Goal: Task Accomplishment & Management: Use online tool/utility

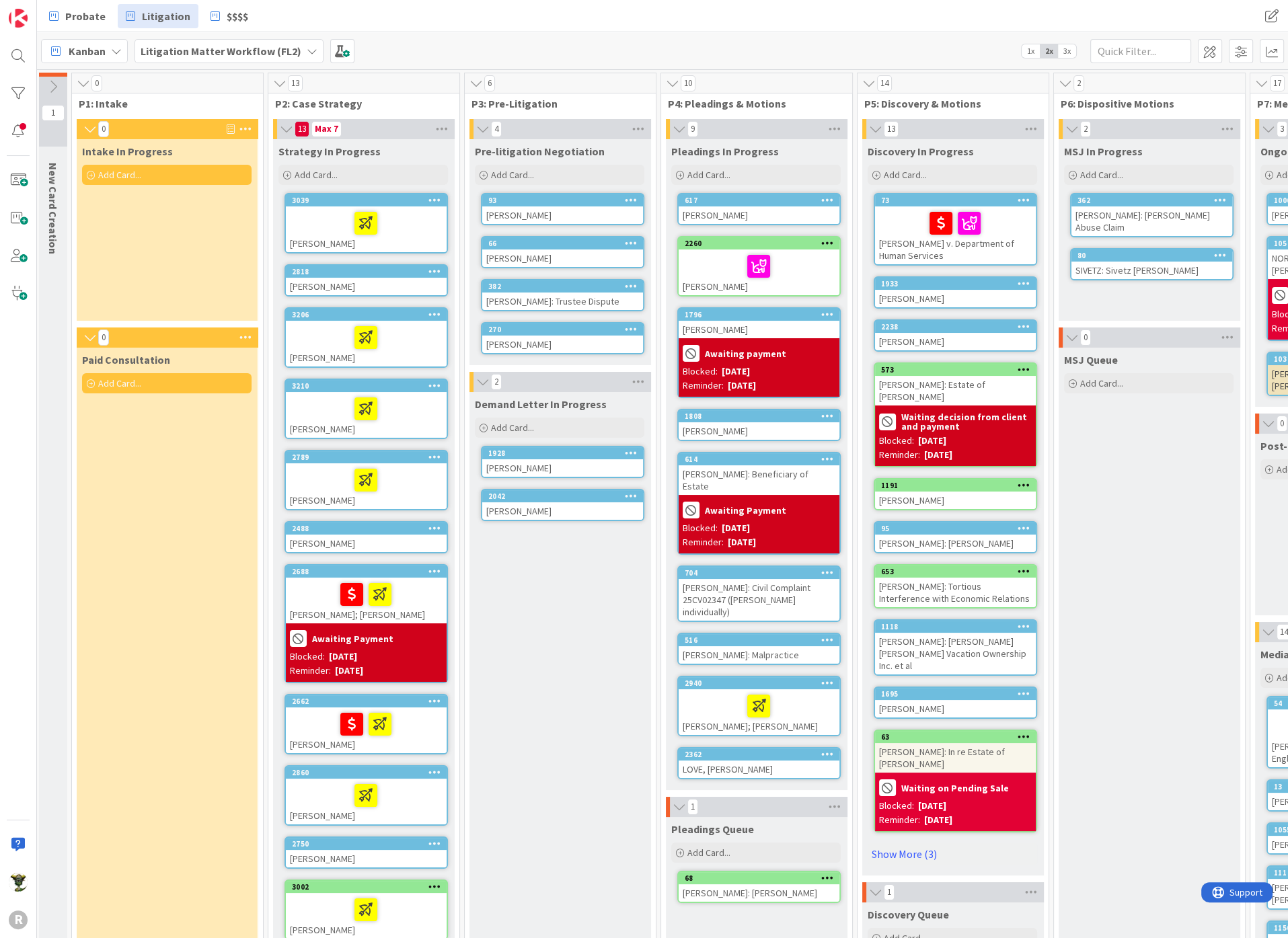
click at [90, 427] on div "Paid Consultation Add Card..." at bounding box center [166, 797] width 180 height 900
click at [325, 403] on div at bounding box center [366, 409] width 153 height 28
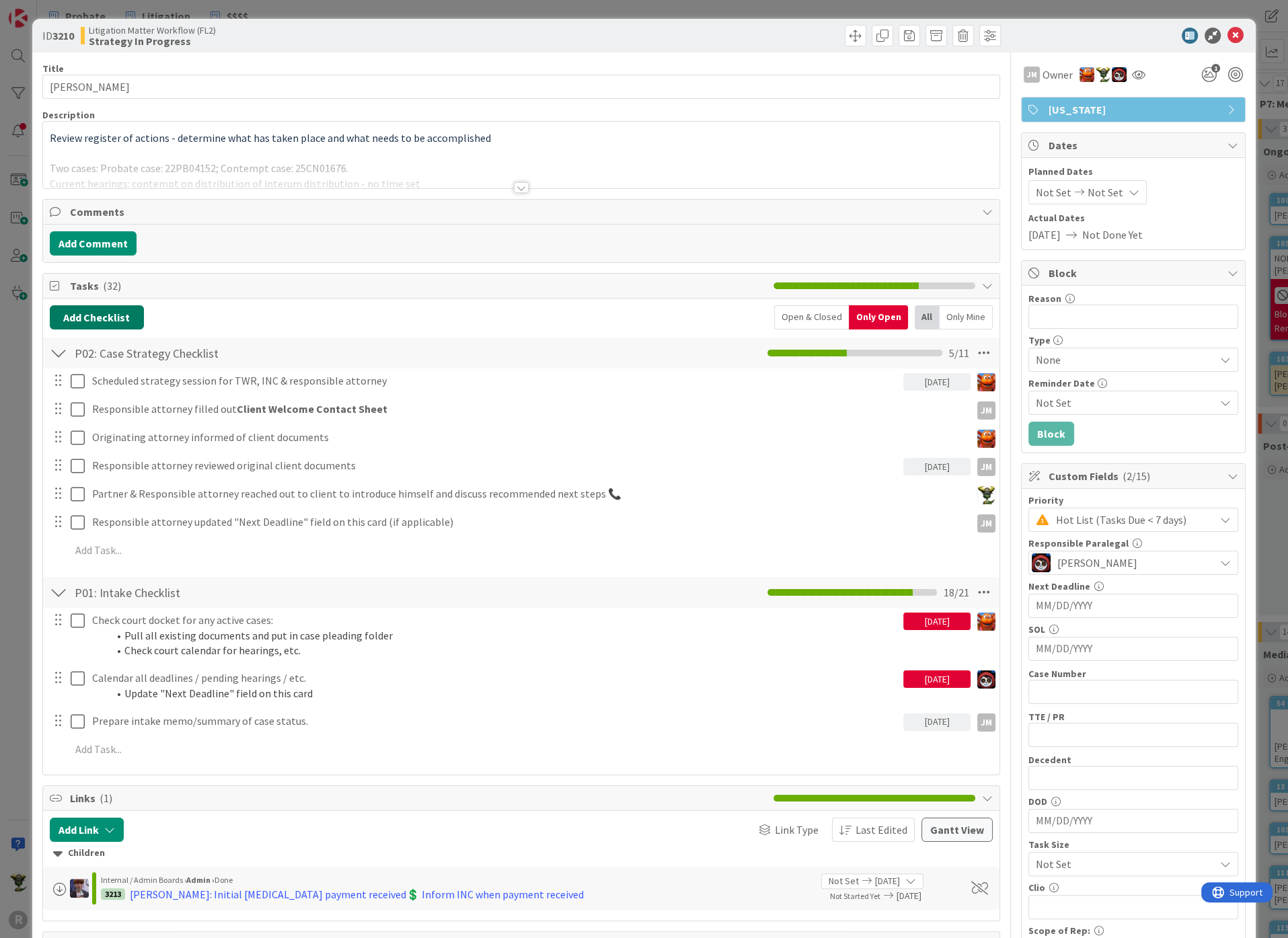
click at [97, 310] on button "Add Checklist" at bounding box center [97, 317] width 94 height 24
click at [173, 384] on input at bounding box center [161, 381] width 209 height 24
click at [101, 432] on link "Load template" at bounding box center [91, 438] width 68 height 13
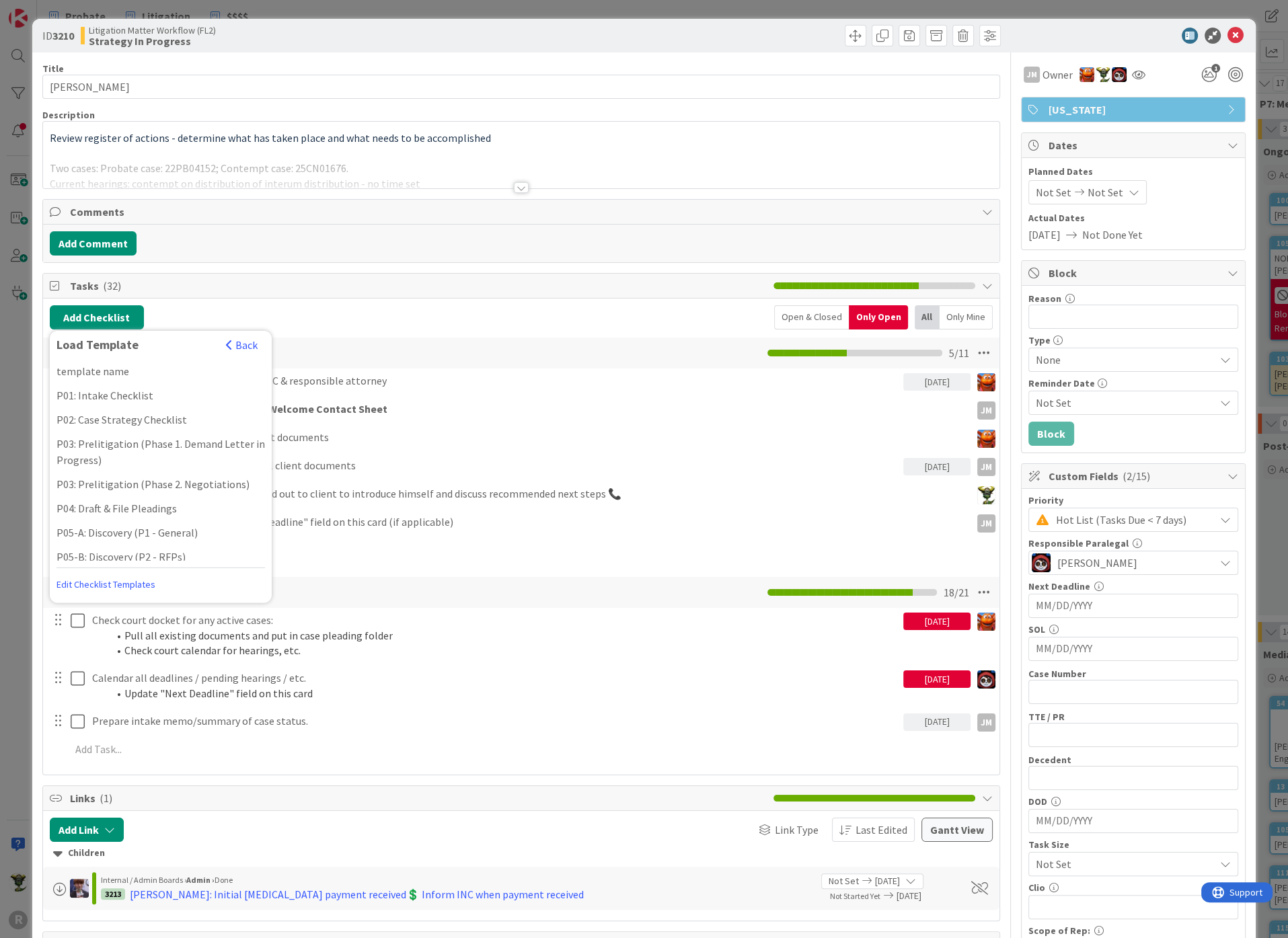
click at [344, 307] on div "Add Checklist Load Template Back template name P01: Intake Checklist P02: Case …" at bounding box center [521, 317] width 942 height 24
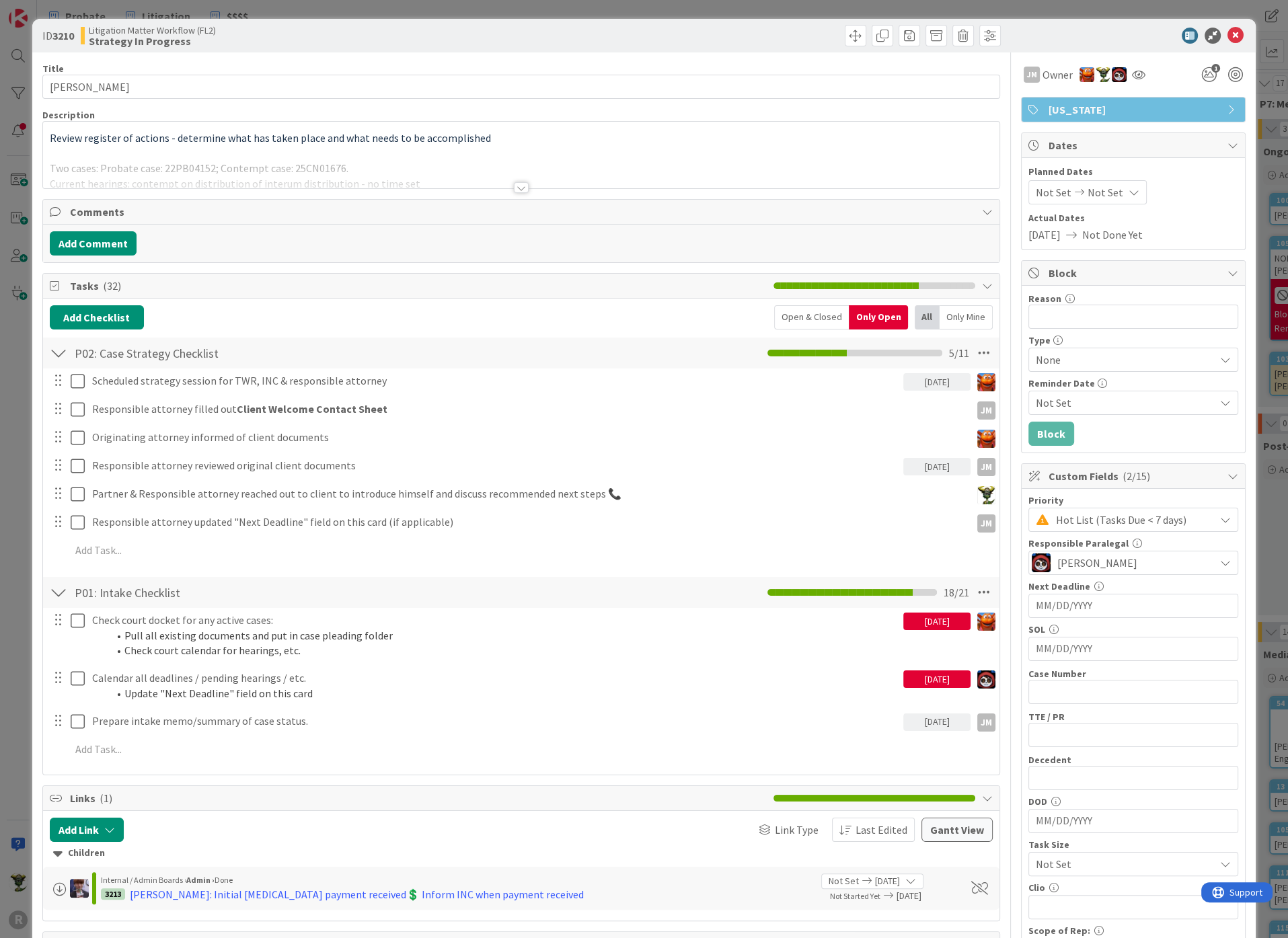
click at [284, 534] on div "Scheduled strategy session for TWR, INC & responsible attorney 10/09/2025 Updat…" at bounding box center [521, 468] width 942 height 199
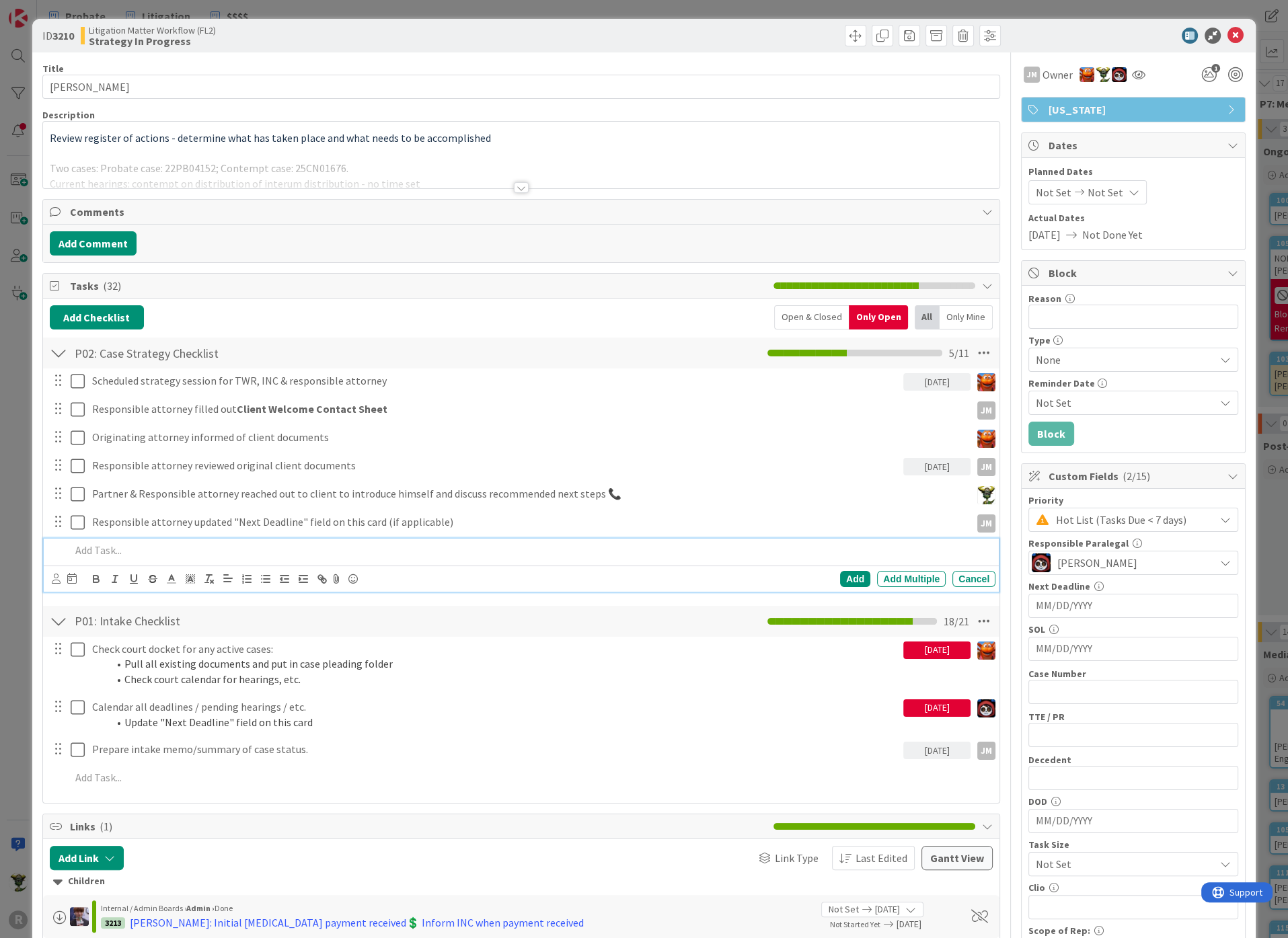
click at [217, 554] on p at bounding box center [529, 550] width 919 height 15
click at [57, 578] on icon at bounding box center [56, 578] width 9 height 10
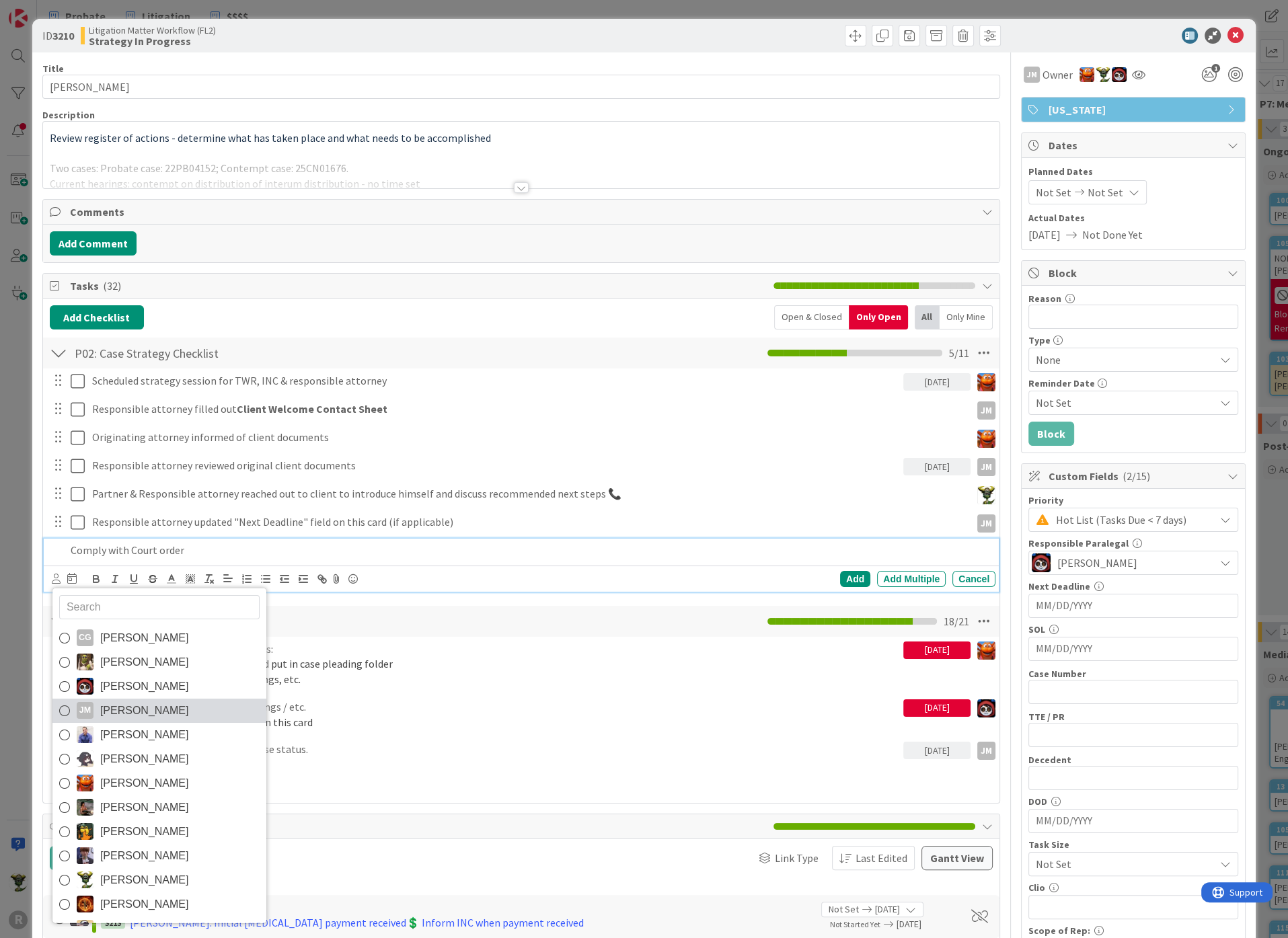
click at [62, 705] on icon at bounding box center [65, 710] width 11 height 20
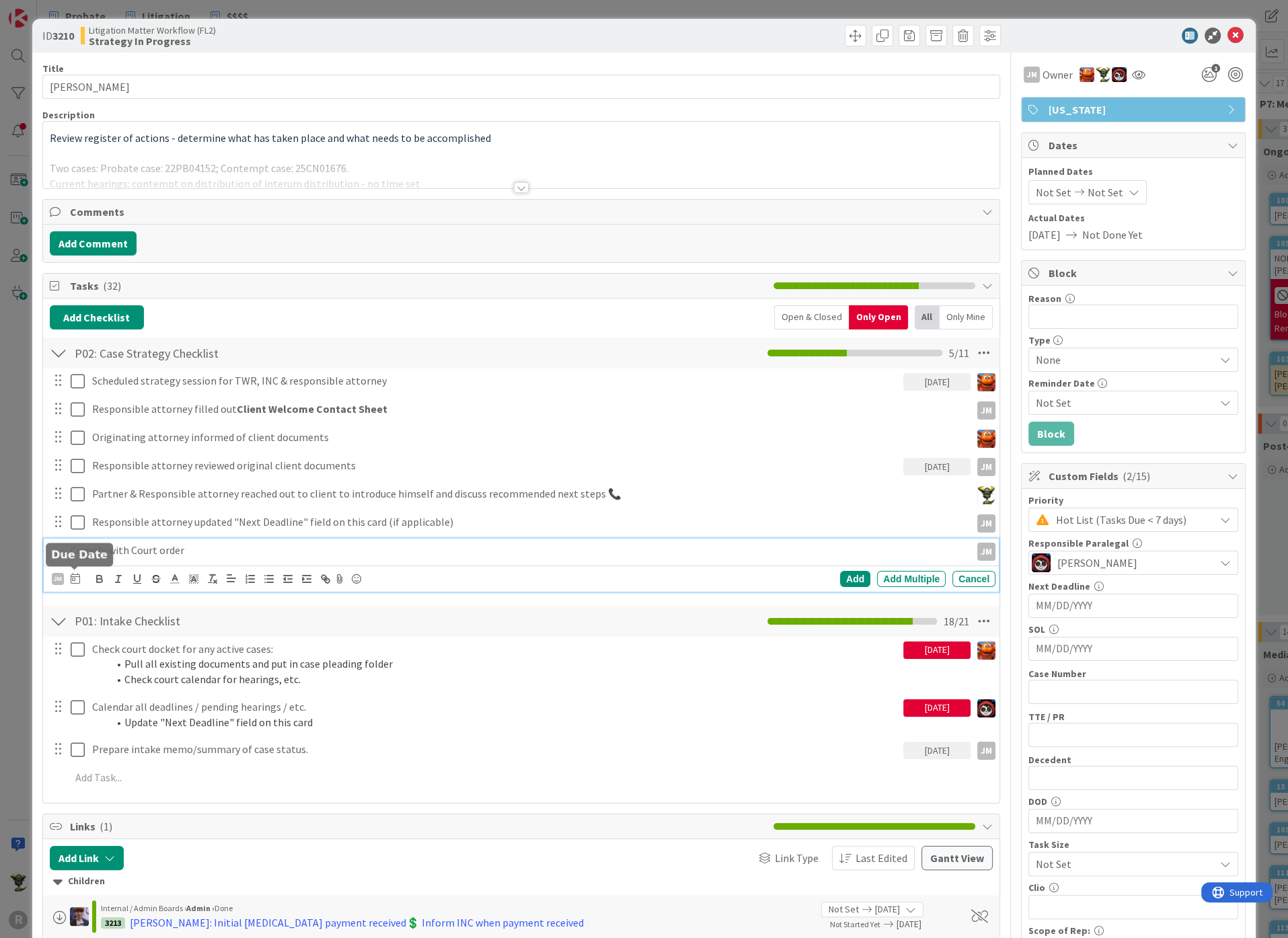
click at [76, 575] on icon at bounding box center [75, 578] width 10 height 11
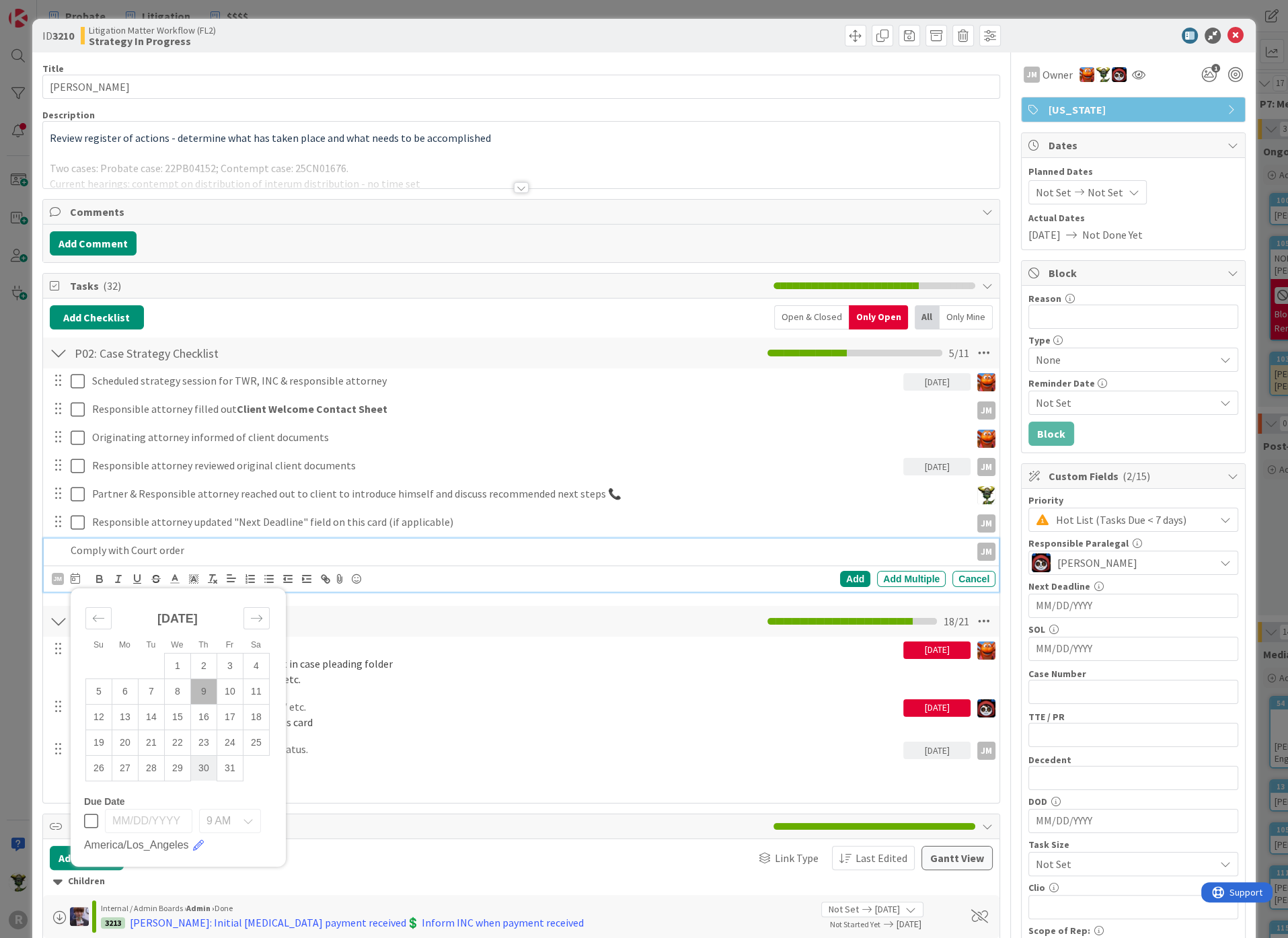
click at [210, 763] on td "30" at bounding box center [203, 767] width 27 height 26
click at [841, 577] on div "Add" at bounding box center [855, 579] width 30 height 16
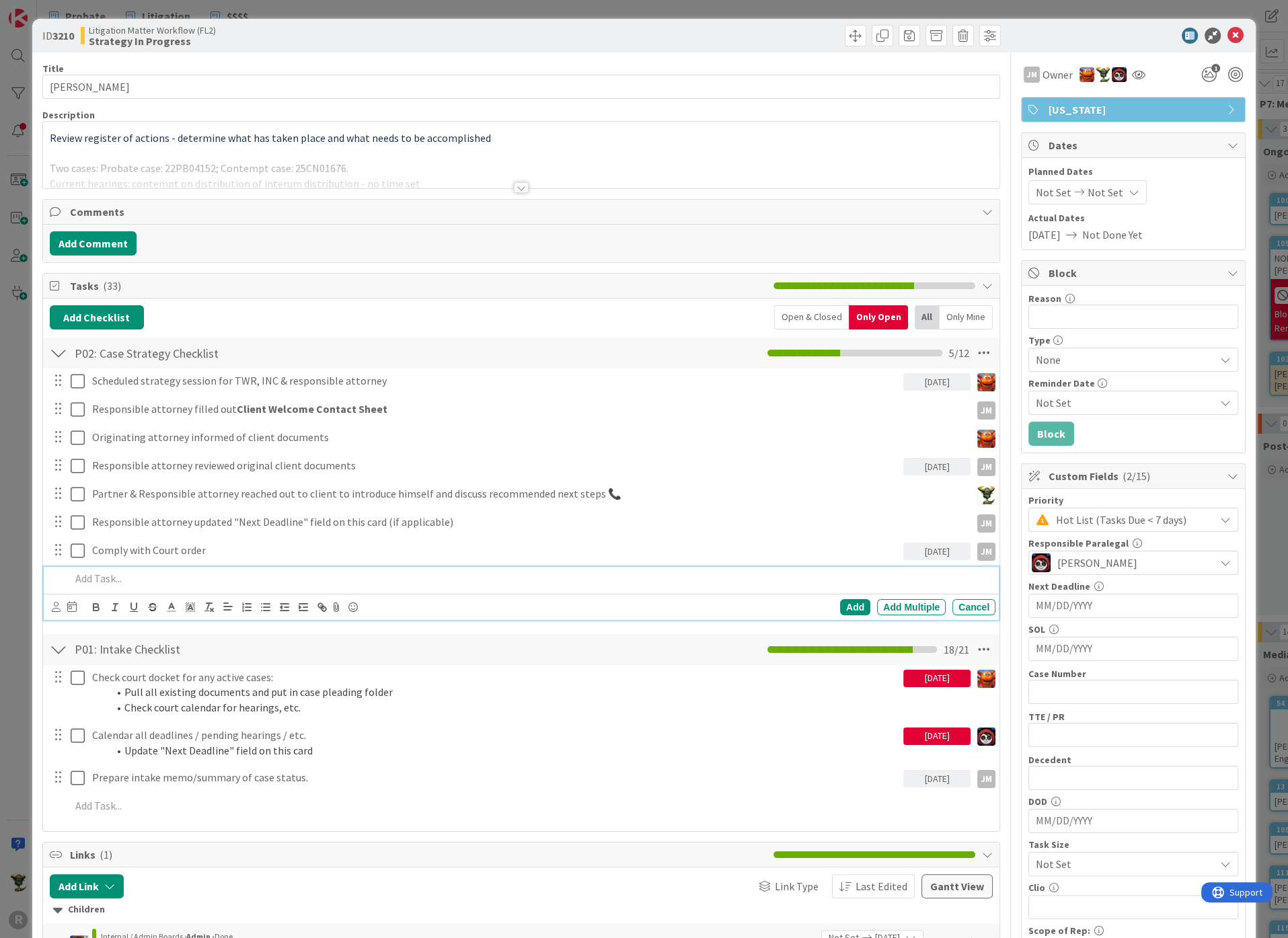
click at [91, 575] on p at bounding box center [529, 578] width 919 height 15
click at [147, 568] on div at bounding box center [529, 578] width 930 height 23
click at [151, 573] on p at bounding box center [529, 578] width 919 height 15
click at [52, 599] on body "R Probate Litigation $$$$ Probate Litigation $$$$ Kanban Litigation Matter Work…" at bounding box center [644, 469] width 1288 height 938
click at [55, 603] on icon at bounding box center [56, 607] width 9 height 10
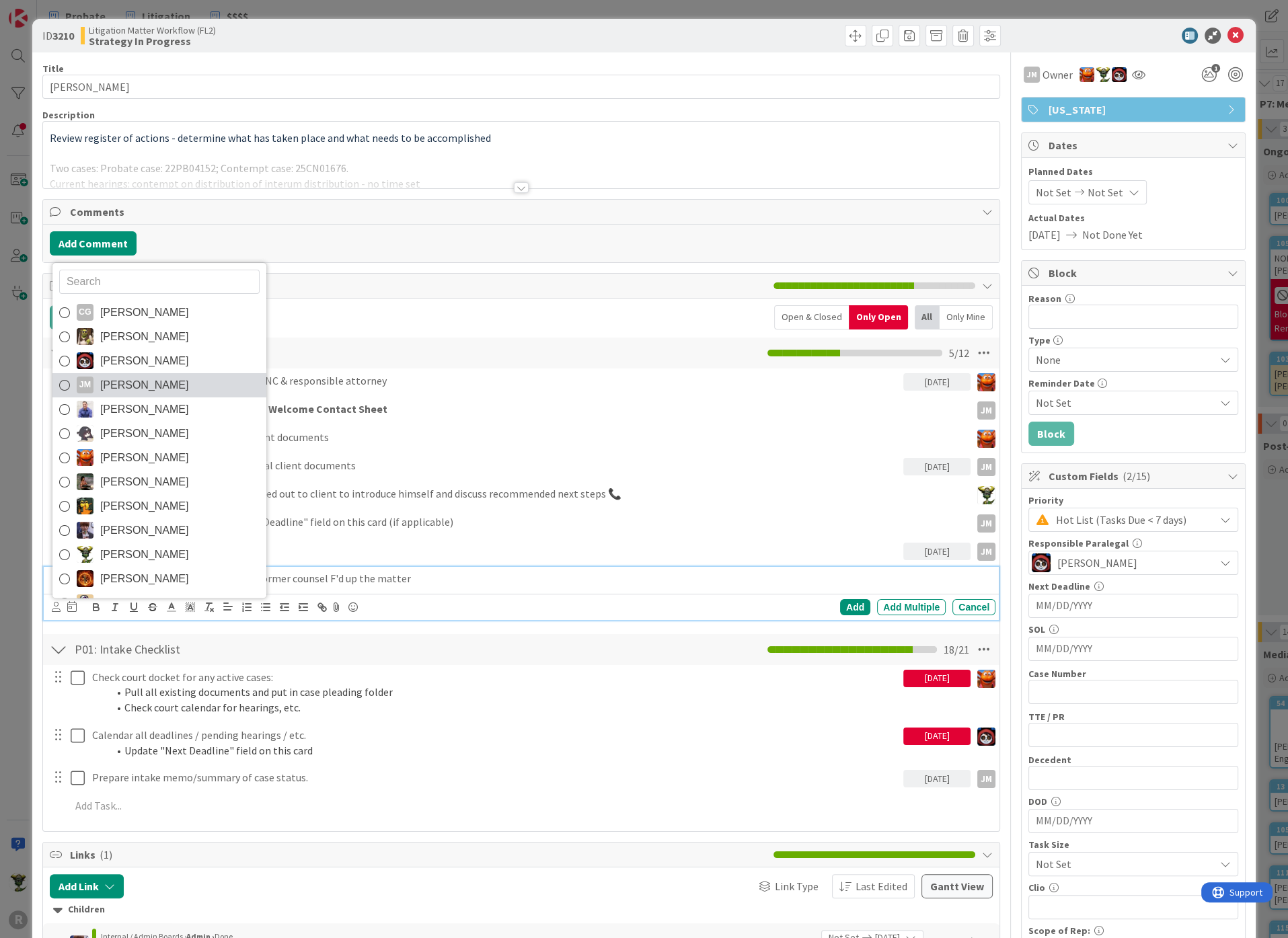
click at [118, 381] on span "Jeff Myers" at bounding box center [145, 385] width 89 height 20
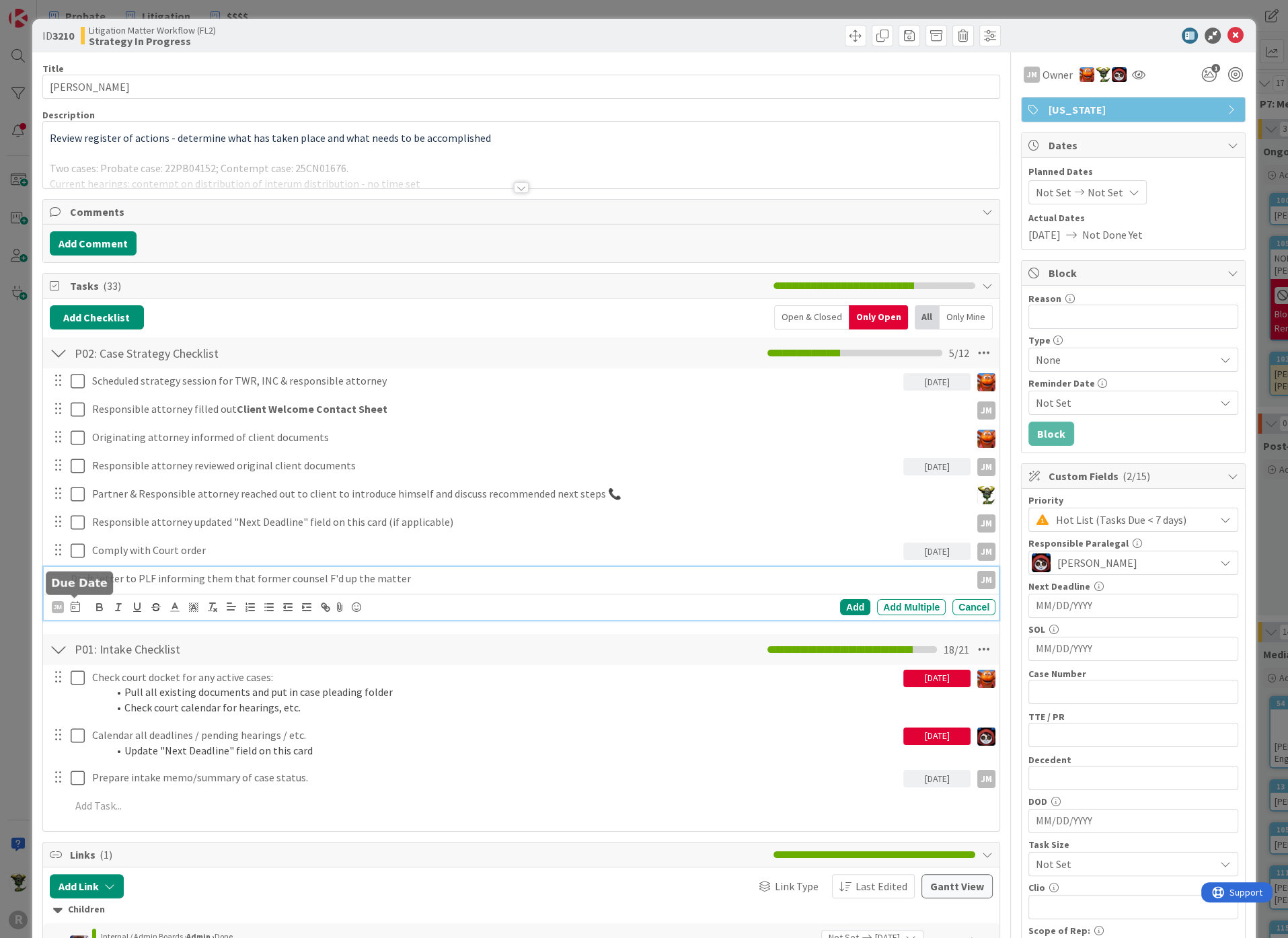
click at [74, 604] on icon at bounding box center [75, 607] width 10 height 11
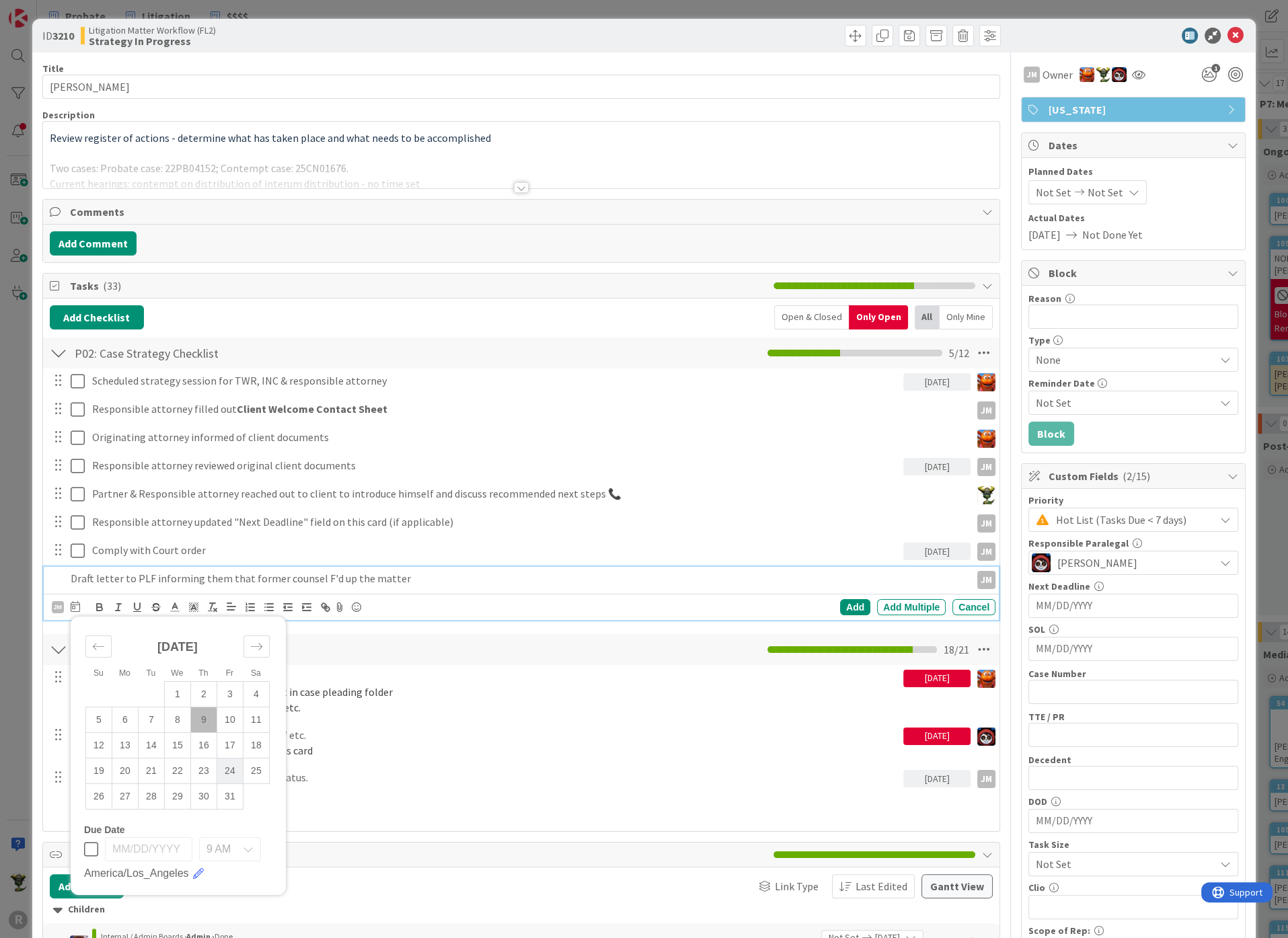
click at [217, 771] on td "24" at bounding box center [230, 770] width 27 height 26
click at [211, 767] on td "23" at bounding box center [203, 770] width 27 height 26
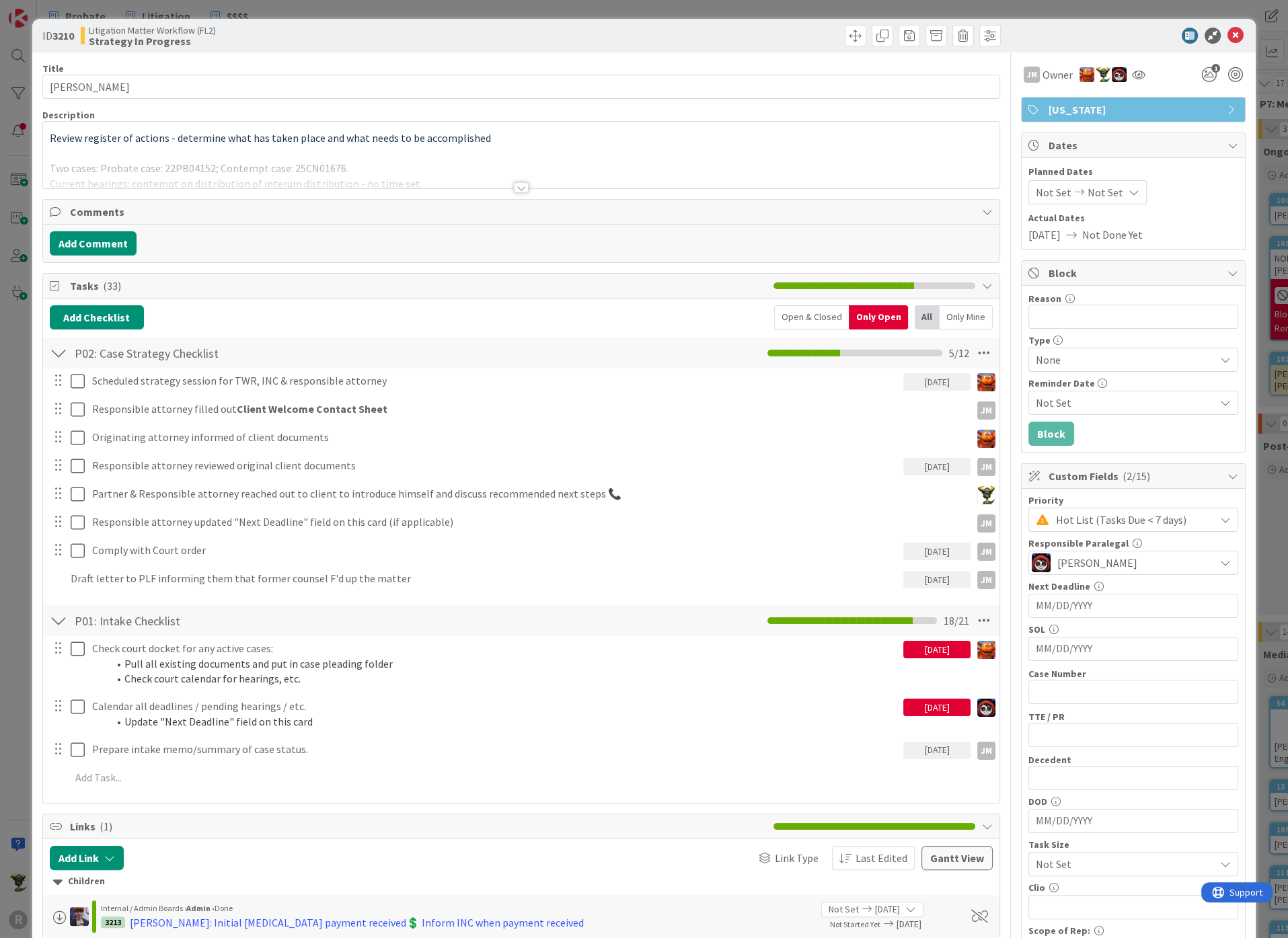
click at [853, 602] on div "Add Checklist Back Open & Closed Only Open All Only Mine P02: Case Strategy Che…" at bounding box center [521, 551] width 942 height 491
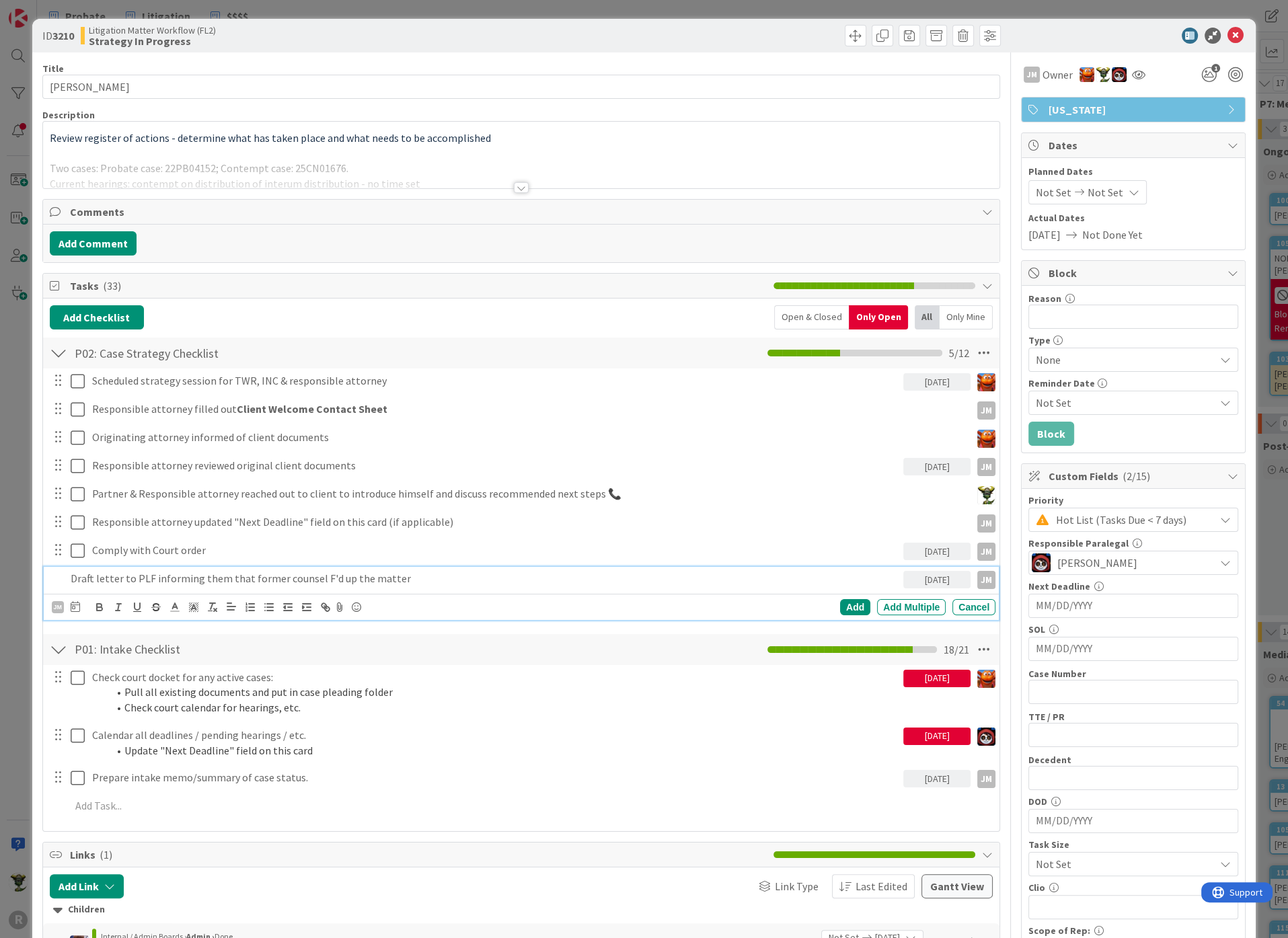
click at [243, 572] on p "Draft letter to PLF informing them that former counsel F'd up the matter" at bounding box center [483, 578] width 827 height 15
click at [855, 602] on div "Add" at bounding box center [855, 608] width 30 height 16
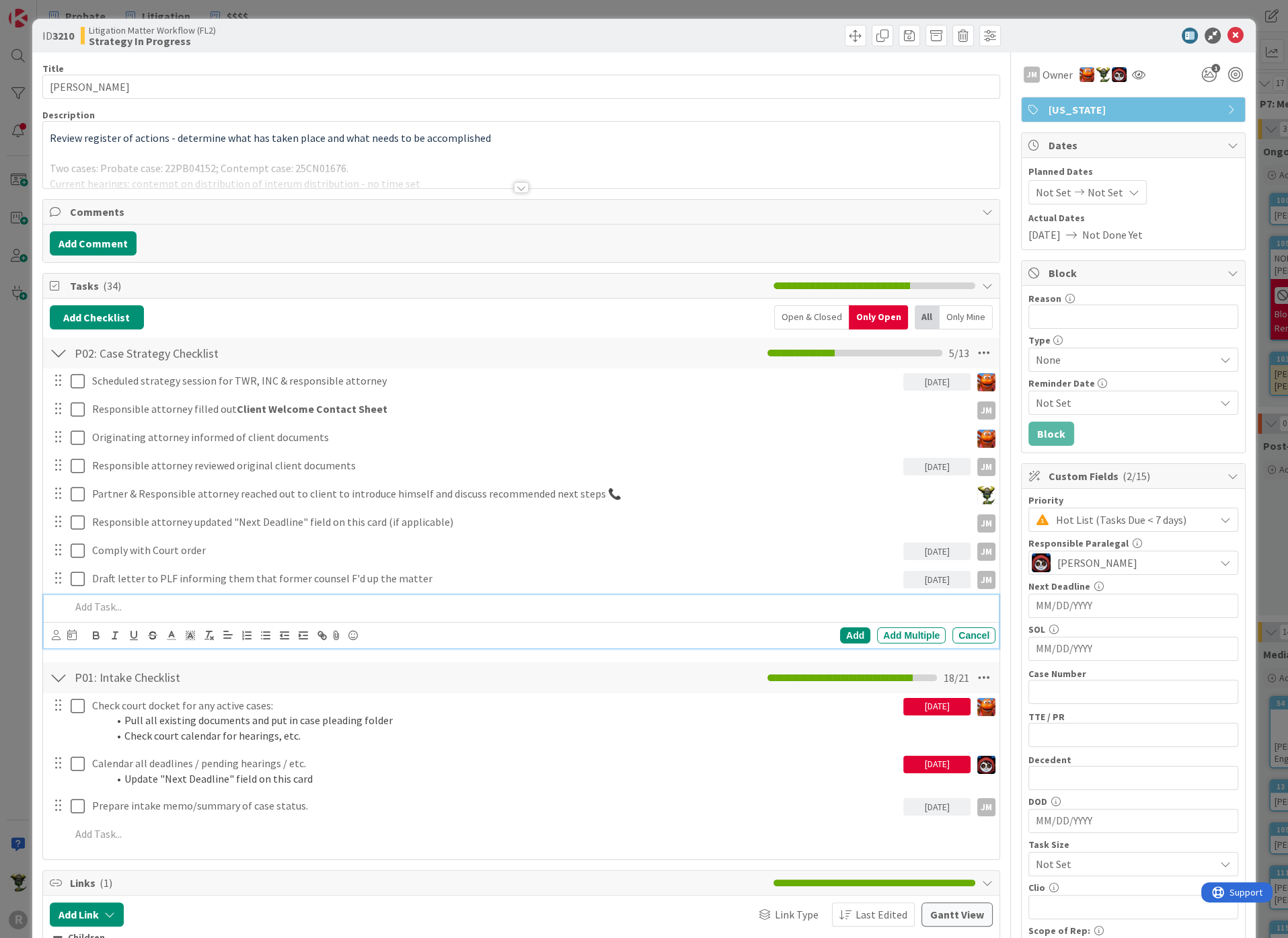
click at [147, 595] on div at bounding box center [529, 607] width 930 height 23
click at [128, 600] on p at bounding box center [529, 607] width 919 height 15
click at [223, 601] on p "Reach out to former counsel and get fiule" at bounding box center [529, 607] width 919 height 15
click at [265, 602] on p "Reach out to former counsel and demand fiule" at bounding box center [529, 607] width 919 height 15
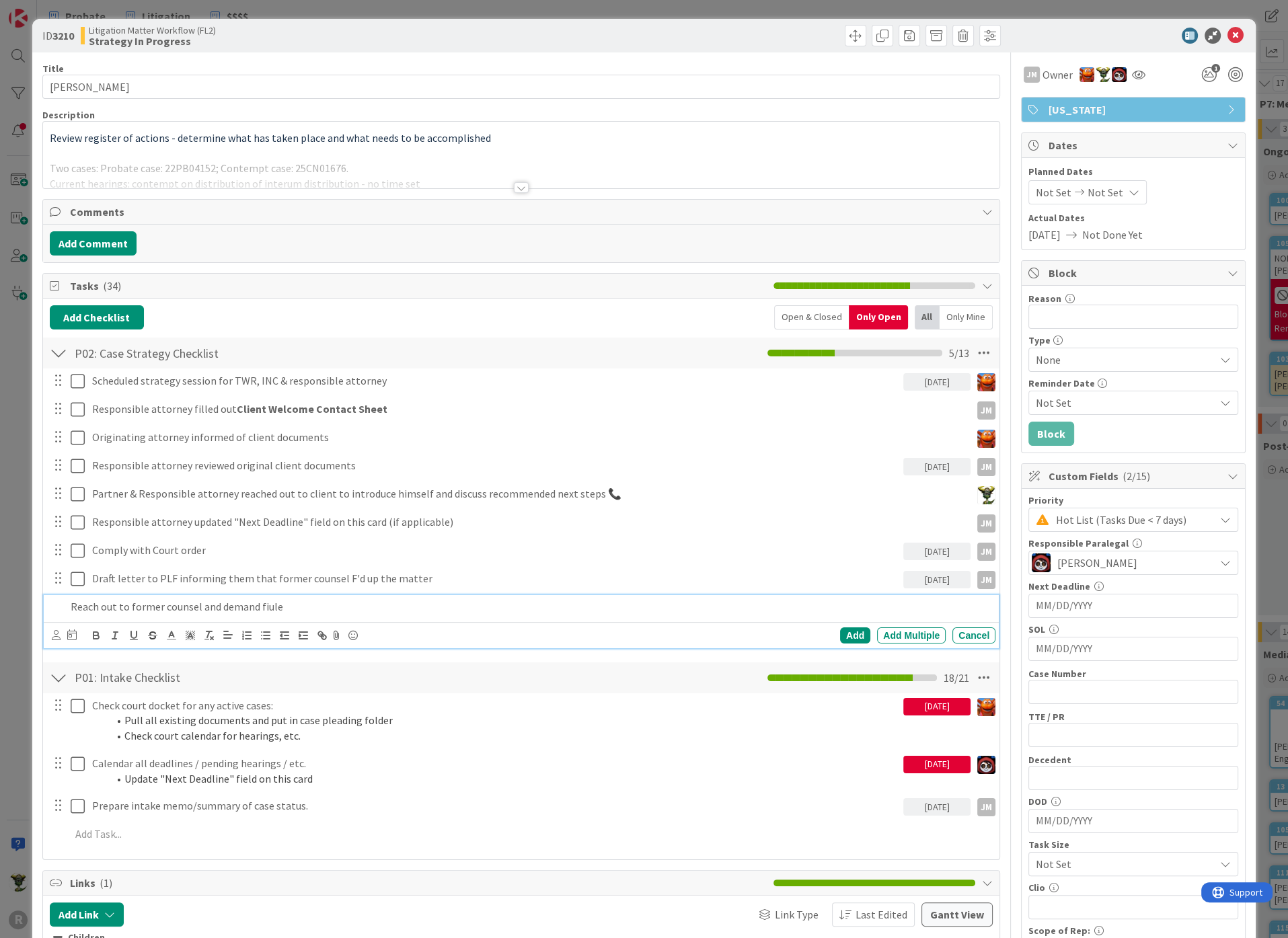
click at [265, 602] on p "Reach out to former counsel and demand fiule" at bounding box center [529, 607] width 919 height 15
click at [56, 638] on div at bounding box center [56, 635] width 9 height 15
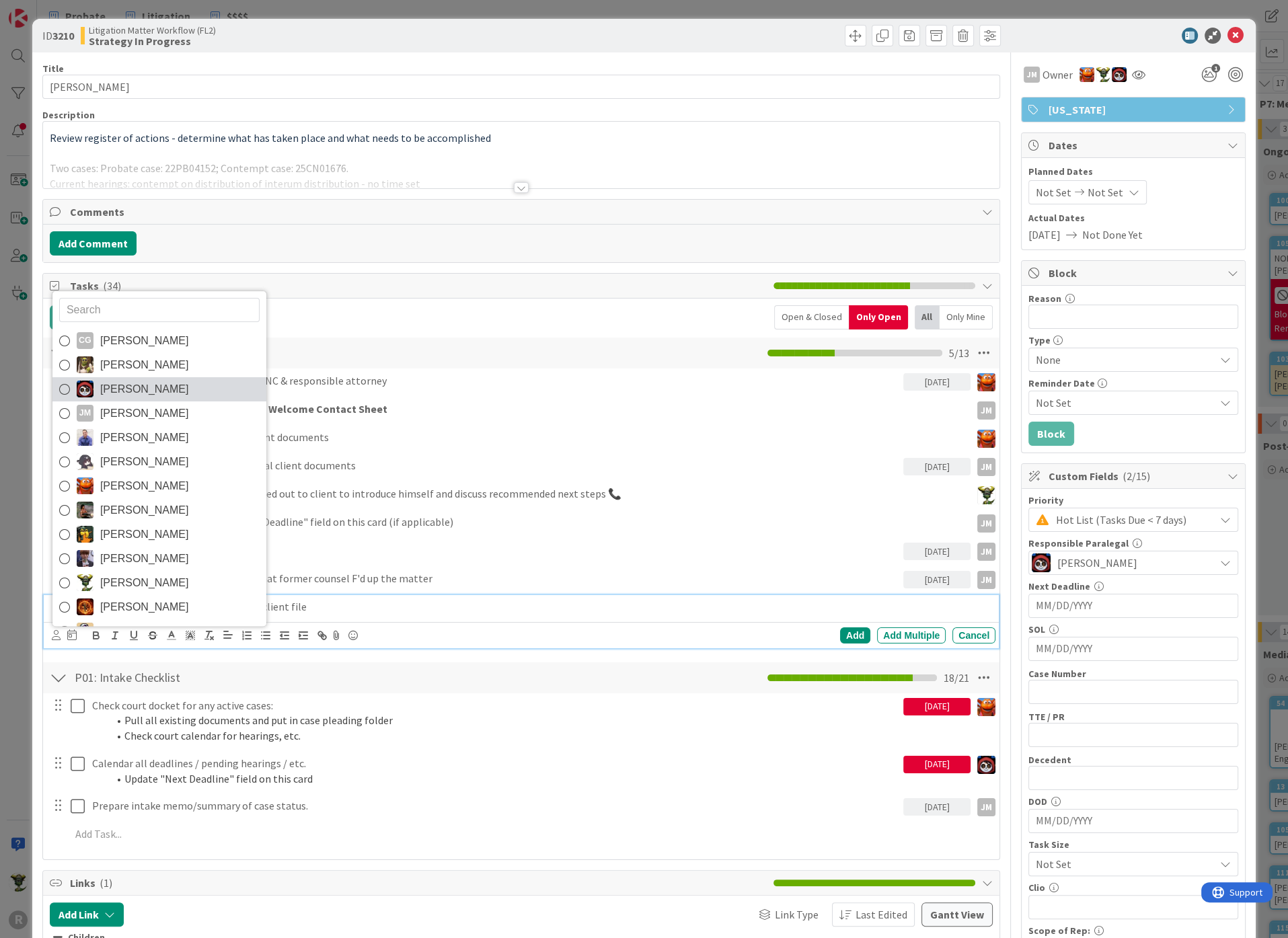
click at [100, 384] on span "Jasmin Sanchez" at bounding box center [145, 389] width 89 height 20
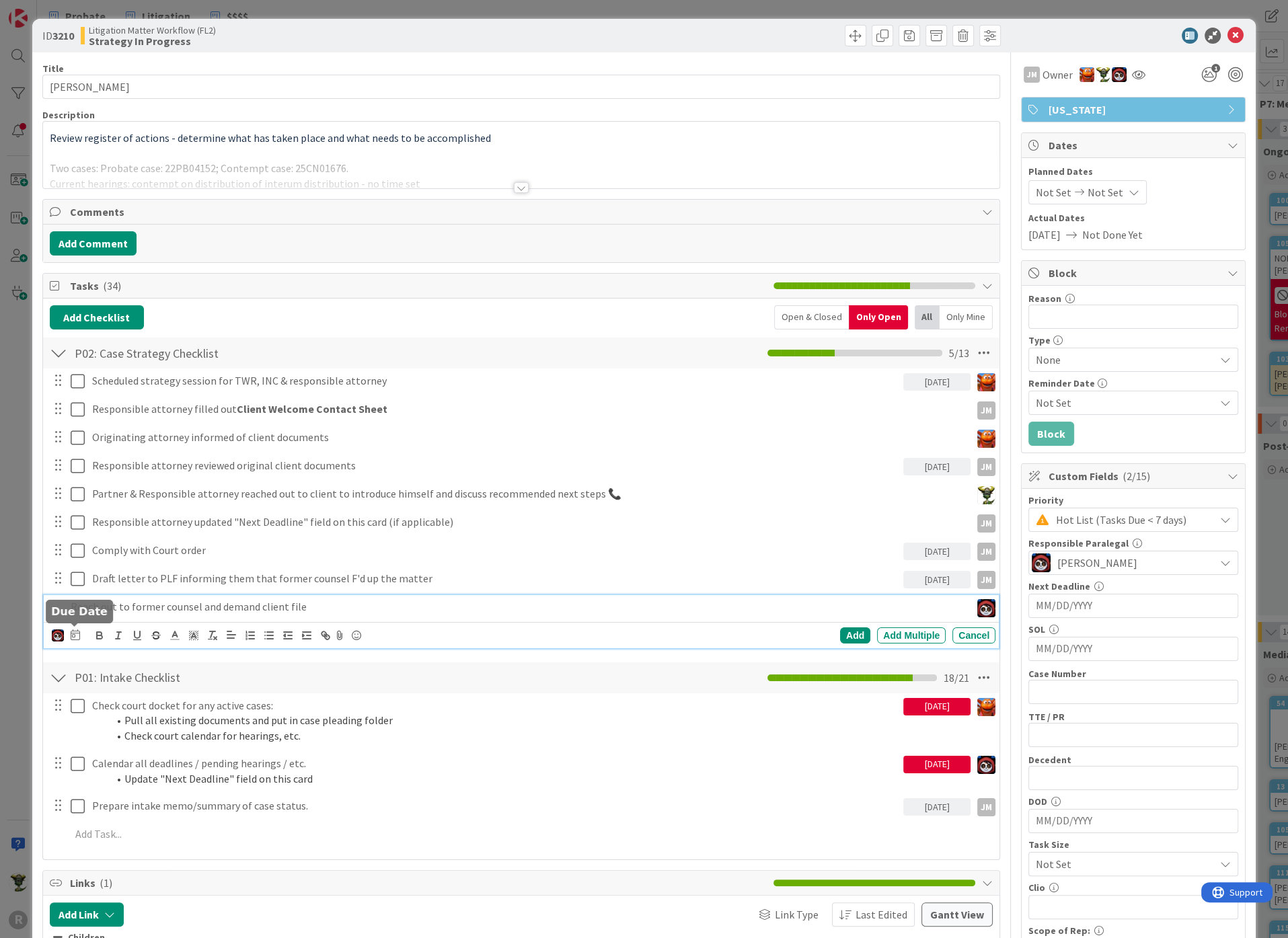
click at [78, 632] on icon at bounding box center [75, 635] width 10 height 11
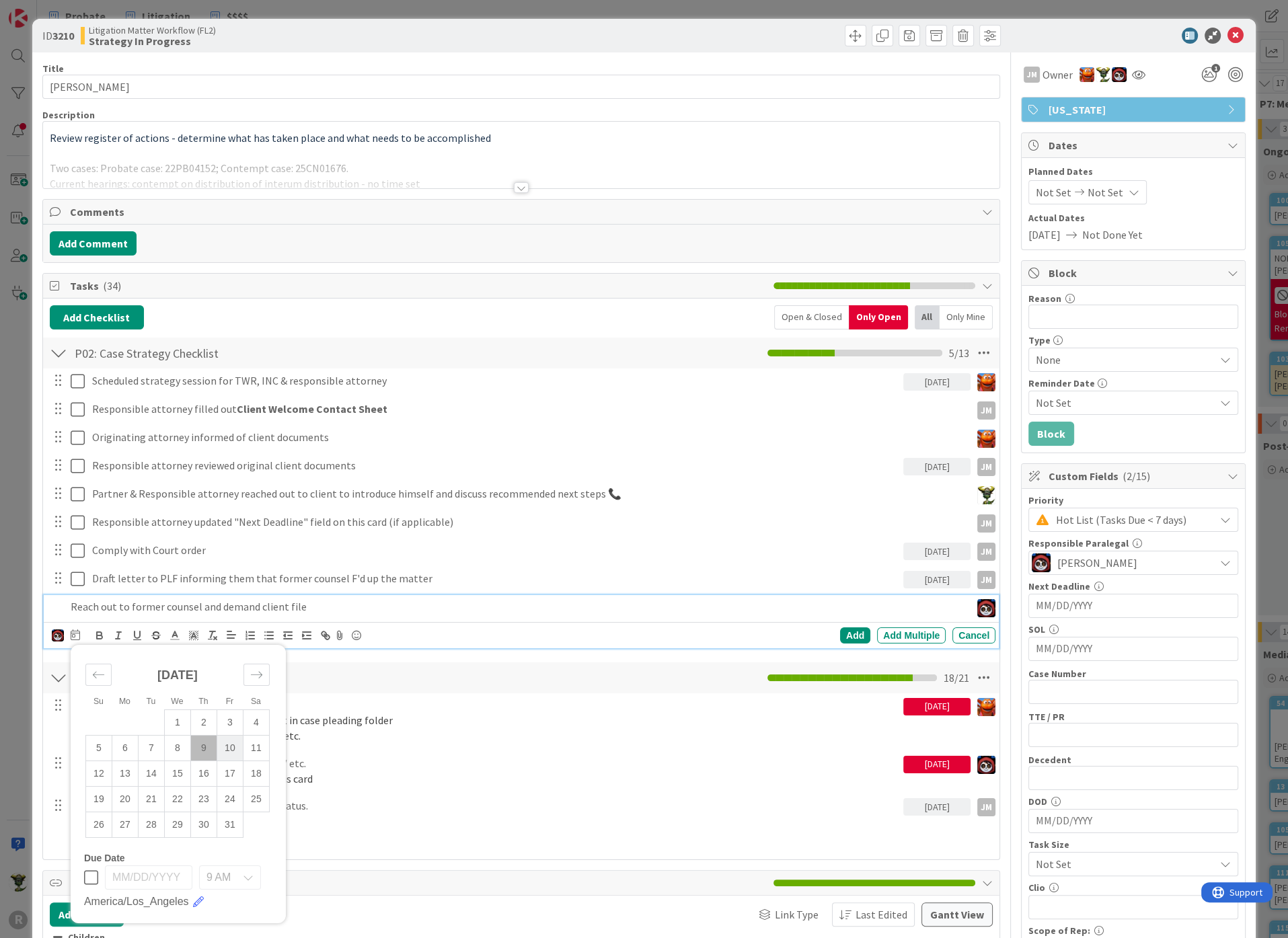
click at [228, 744] on td "10" at bounding box center [230, 747] width 27 height 26
type input "10/10/2025"
click at [840, 631] on div "Add" at bounding box center [855, 635] width 30 height 16
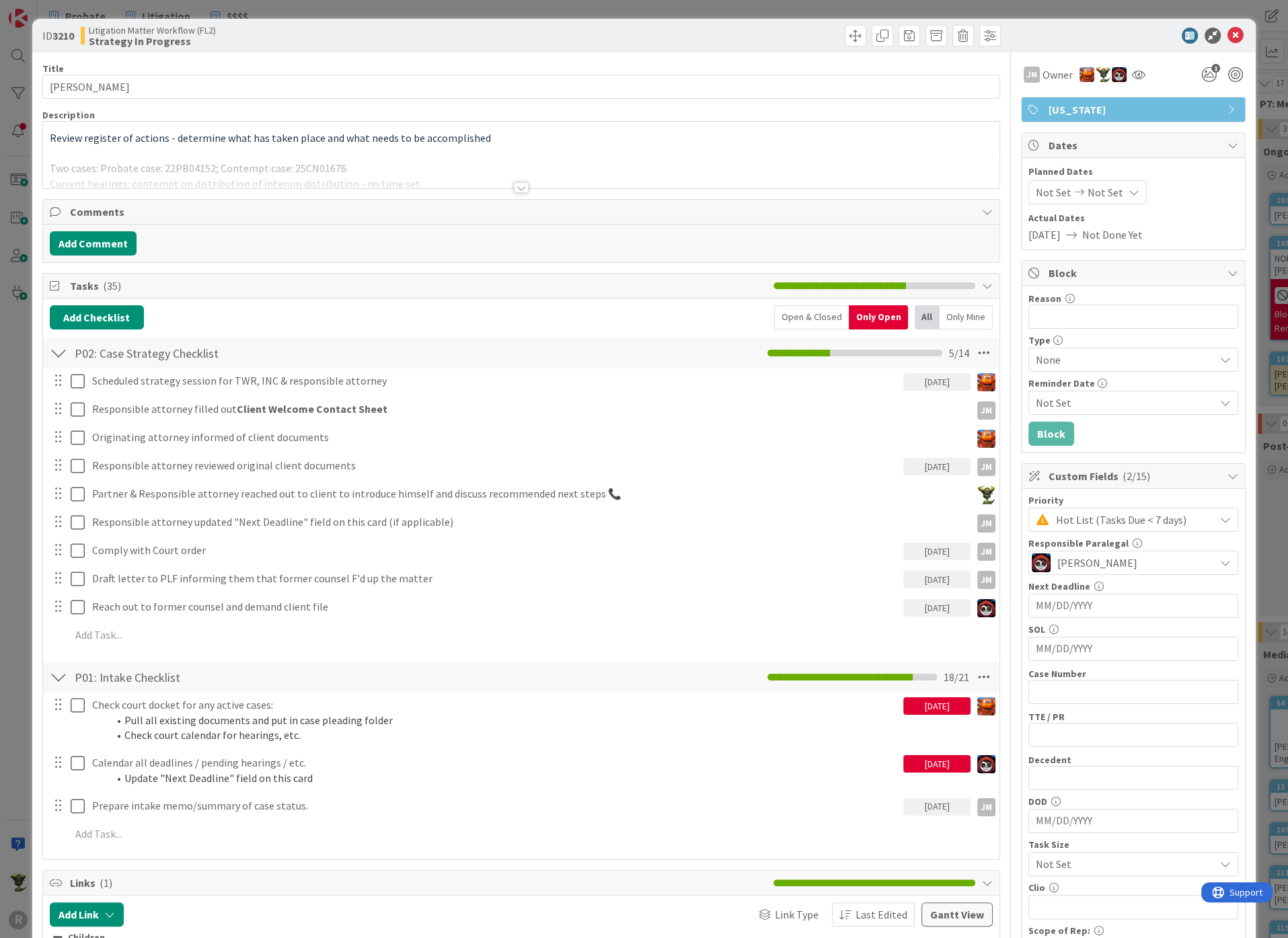
click at [1123, 513] on span "Hot List (Tasks Due < 7 days)" at bounding box center [1132, 520] width 152 height 19
click at [1123, 513] on span "Hot List (Tasks Due < 7 days)" at bounding box center [1132, 520] width 151 height 19
click at [1084, 687] on input "text" at bounding box center [1133, 691] width 210 height 24
click at [1059, 688] on input "text" at bounding box center [1133, 691] width 210 height 24
paste input "22PB04152"
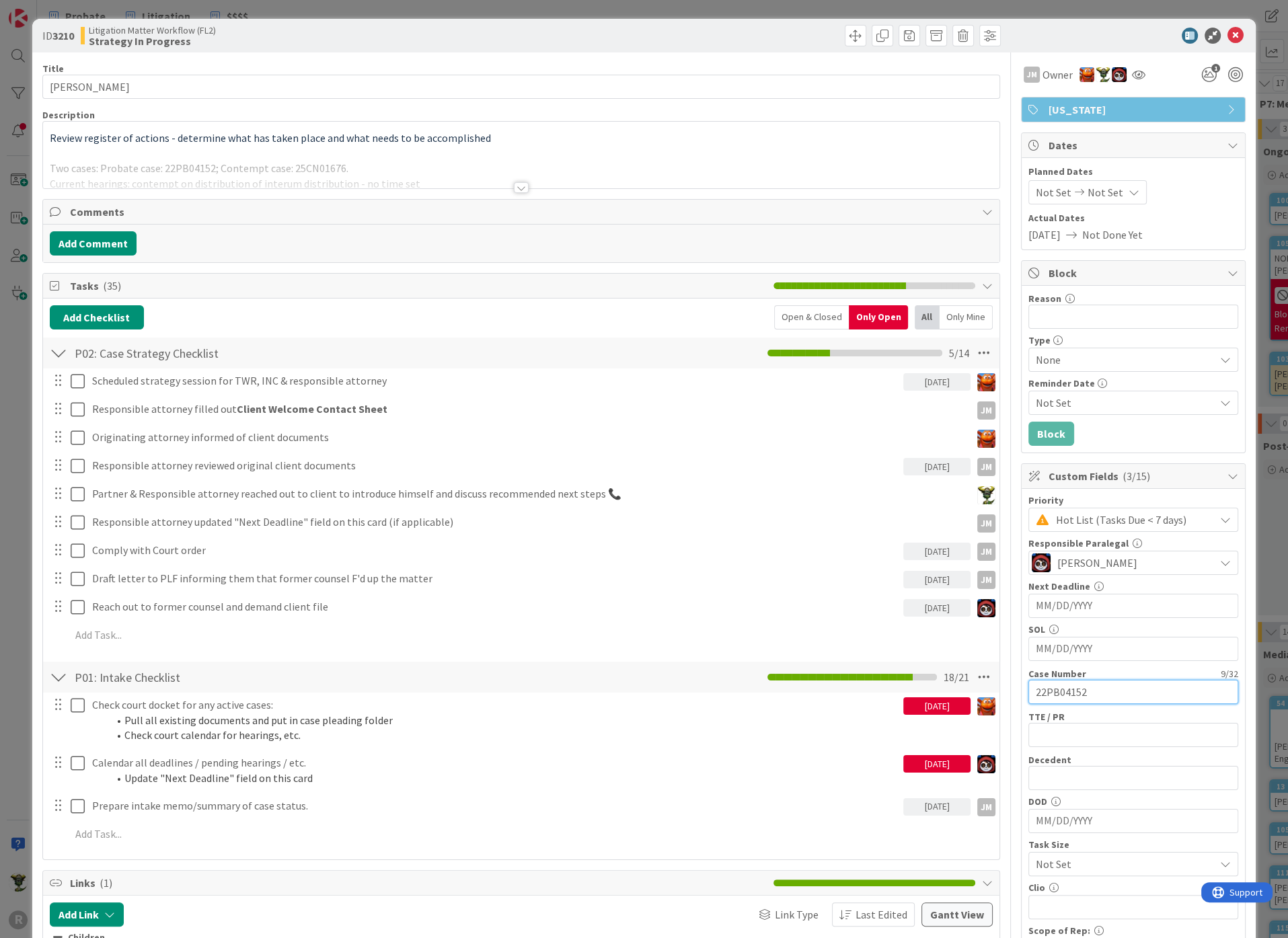
type input "22PB04152"
click at [1064, 754] on div "Decedent 0 / 32" at bounding box center [1133, 760] width 210 height 12
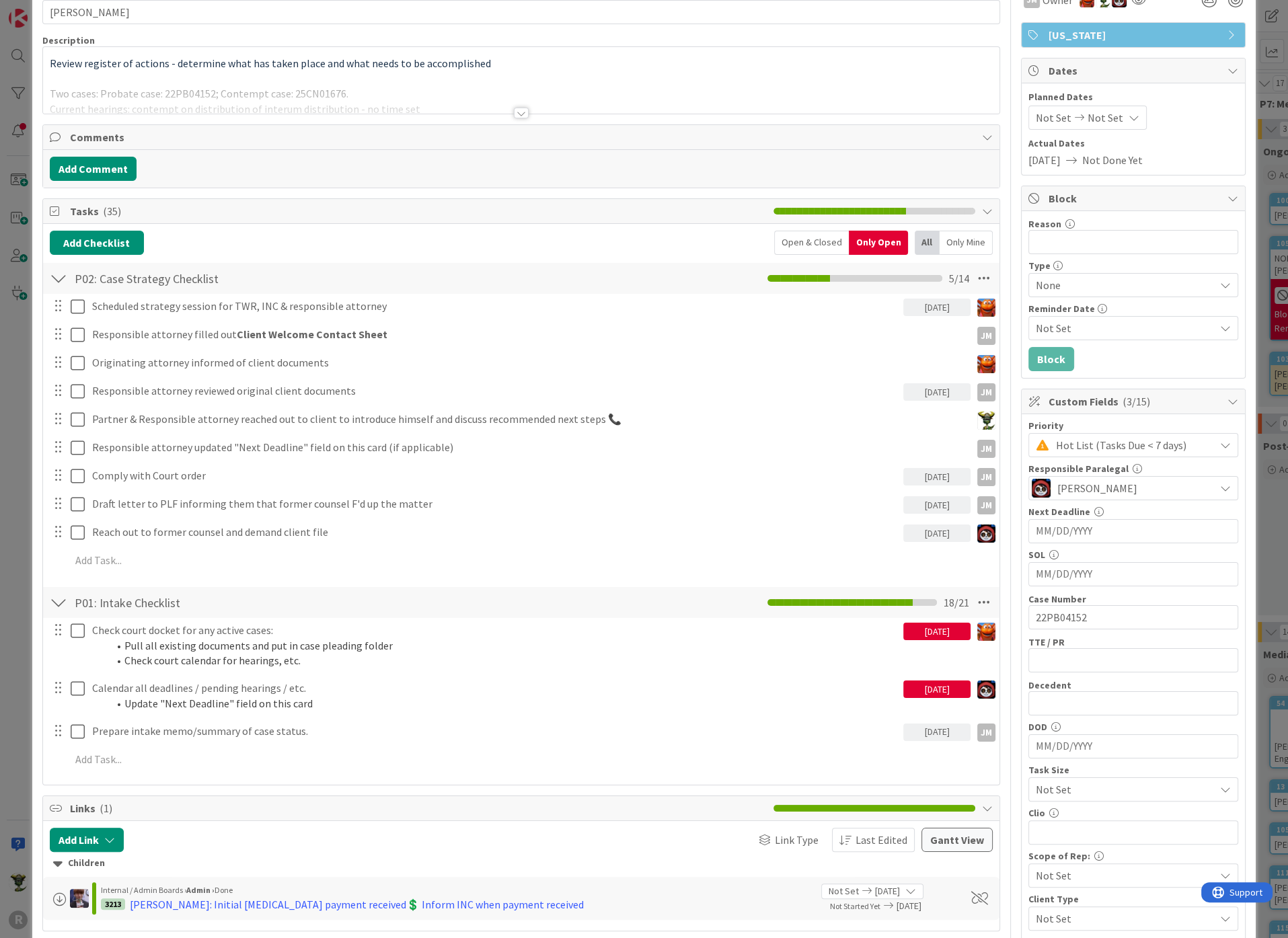
scroll to position [149, 0]
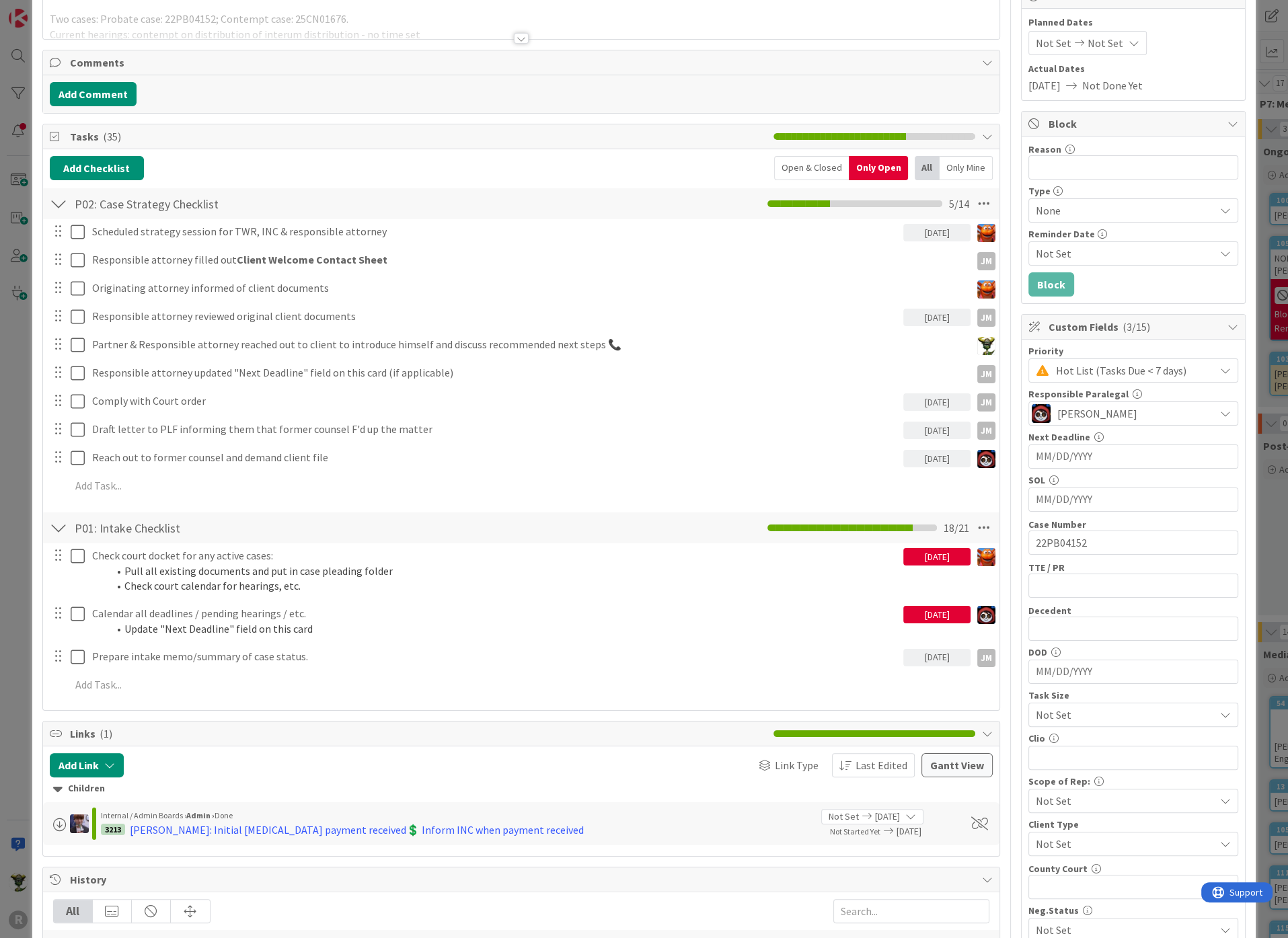
click at [1040, 709] on span "Not Set" at bounding box center [1122, 714] width 172 height 19
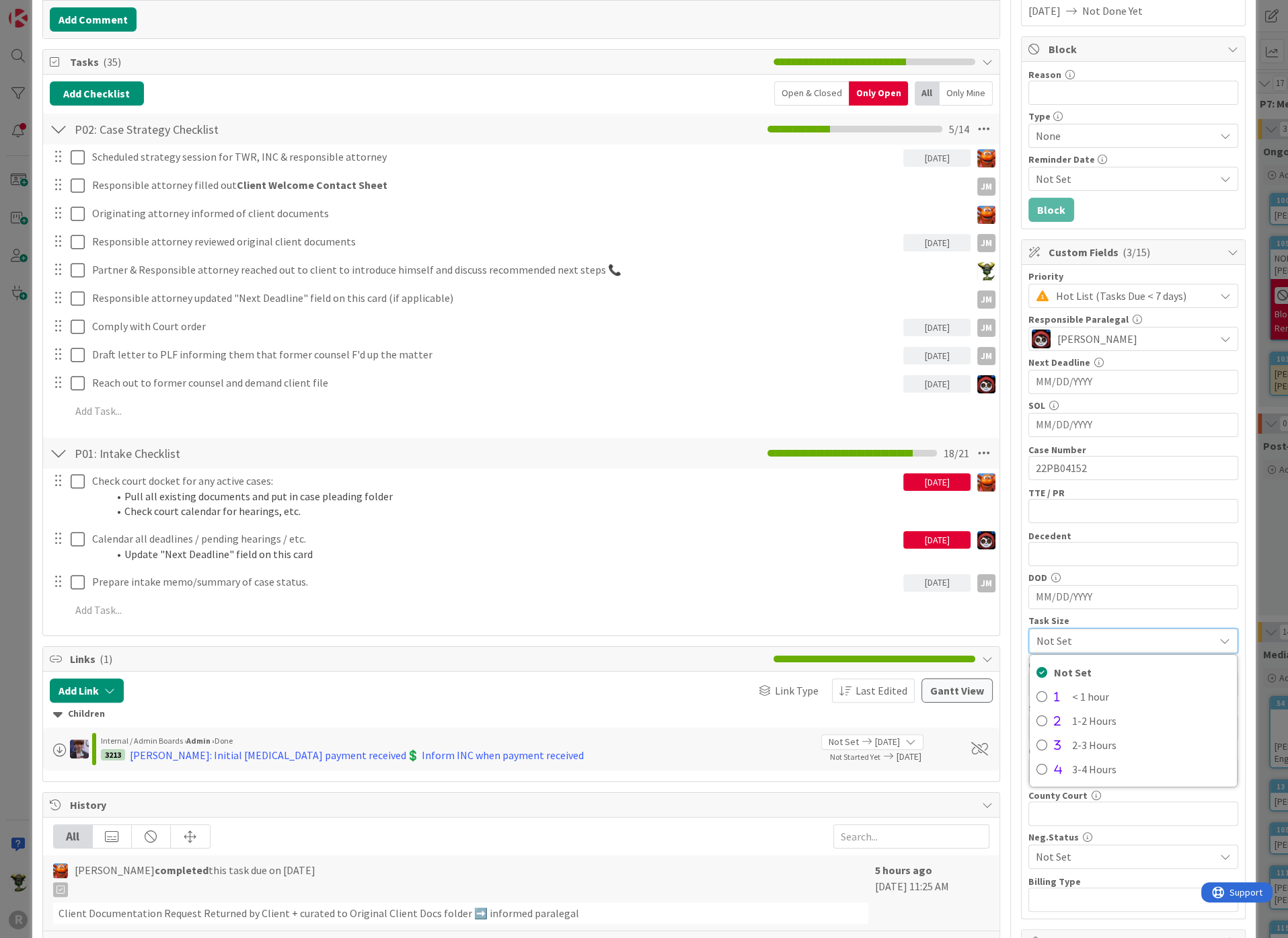
click at [1085, 616] on div "Task Size" at bounding box center [1133, 620] width 210 height 10
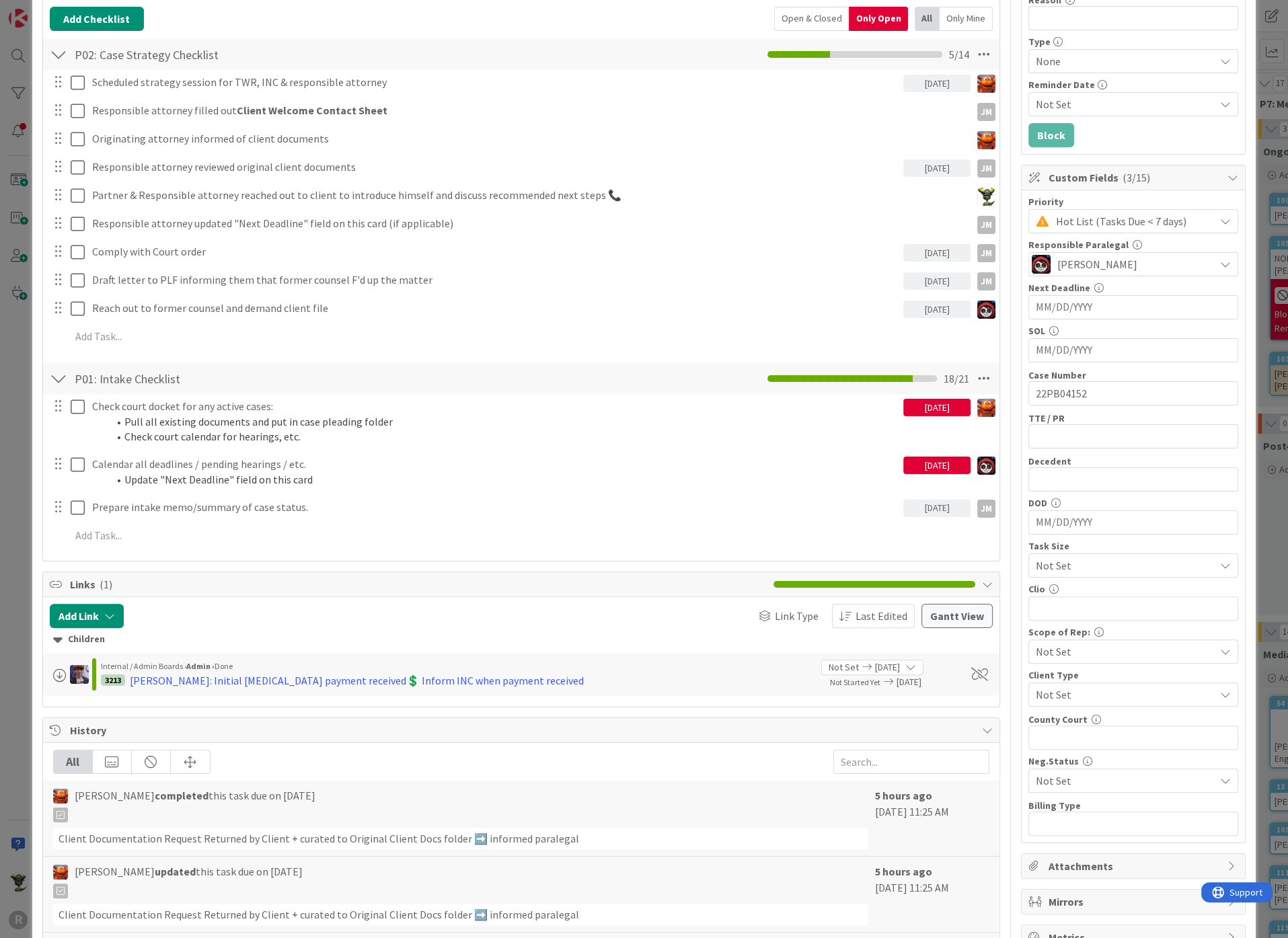
click at [1108, 647] on span "Not Set" at bounding box center [1122, 651] width 172 height 19
click at [1087, 701] on span "Litigation Only" at bounding box center [1141, 708] width 176 height 20
click at [1119, 642] on span "Litigation Only" at bounding box center [1122, 651] width 172 height 19
click at [1119, 643] on span "Litigation Only" at bounding box center [1122, 652] width 171 height 19
click at [1119, 642] on span "Litigation Only" at bounding box center [1122, 651] width 172 height 19
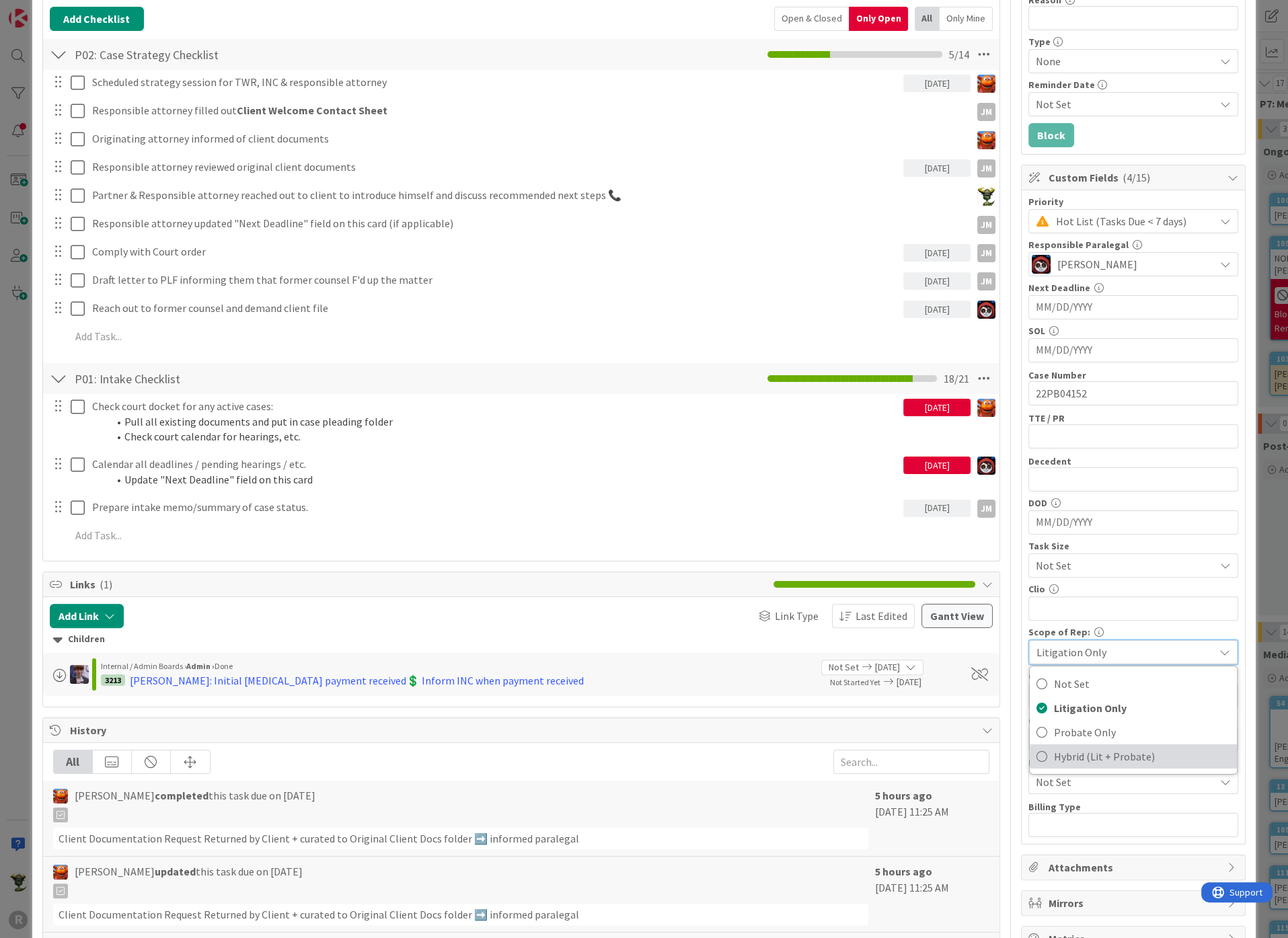
click at [1096, 751] on span "Hybrid (Lit + Probate)" at bounding box center [1141, 756] width 176 height 20
click at [1120, 686] on span "Not Set" at bounding box center [1122, 694] width 172 height 19
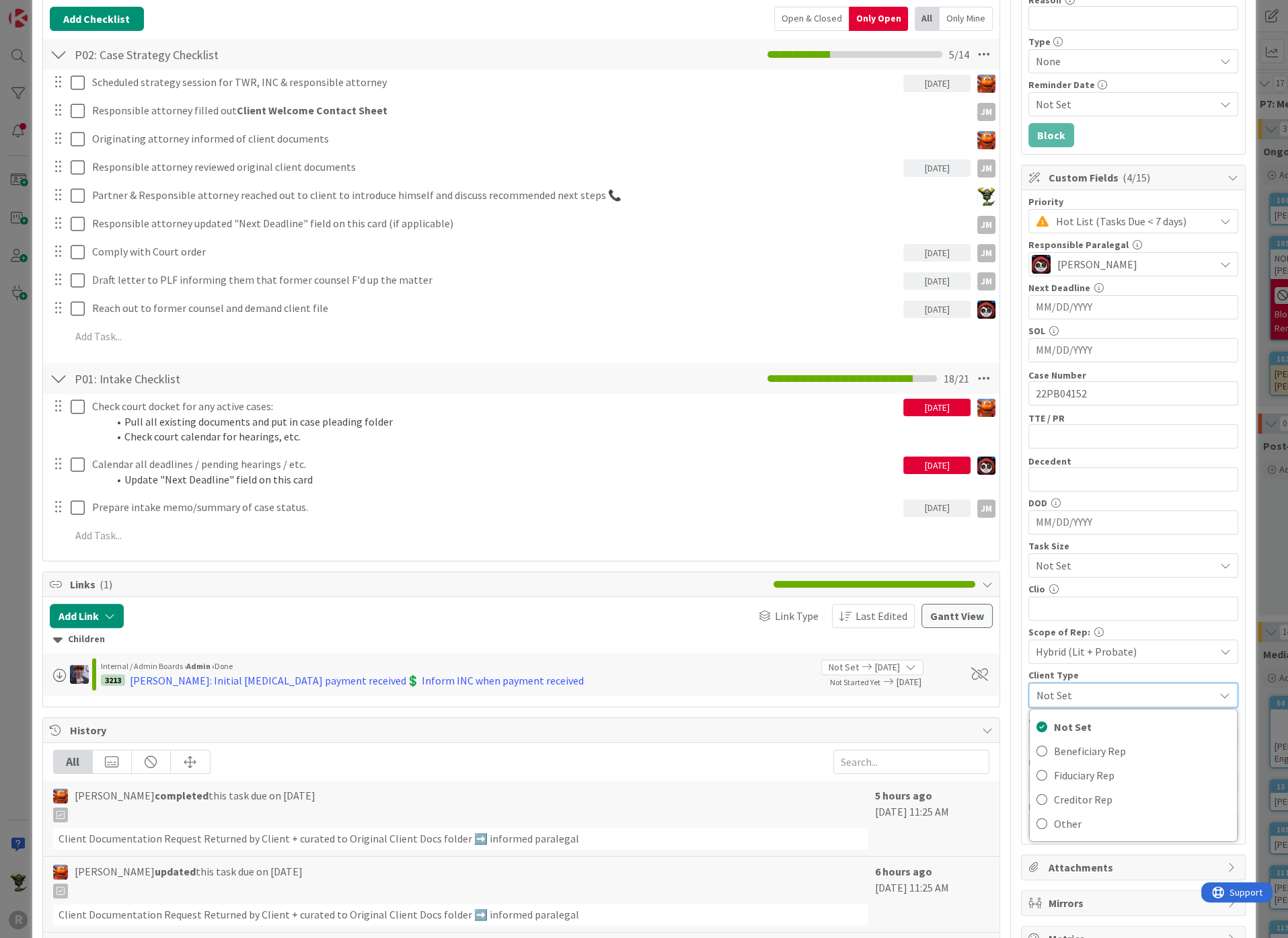
click at [1154, 671] on div "Client Type" at bounding box center [1133, 675] width 210 height 10
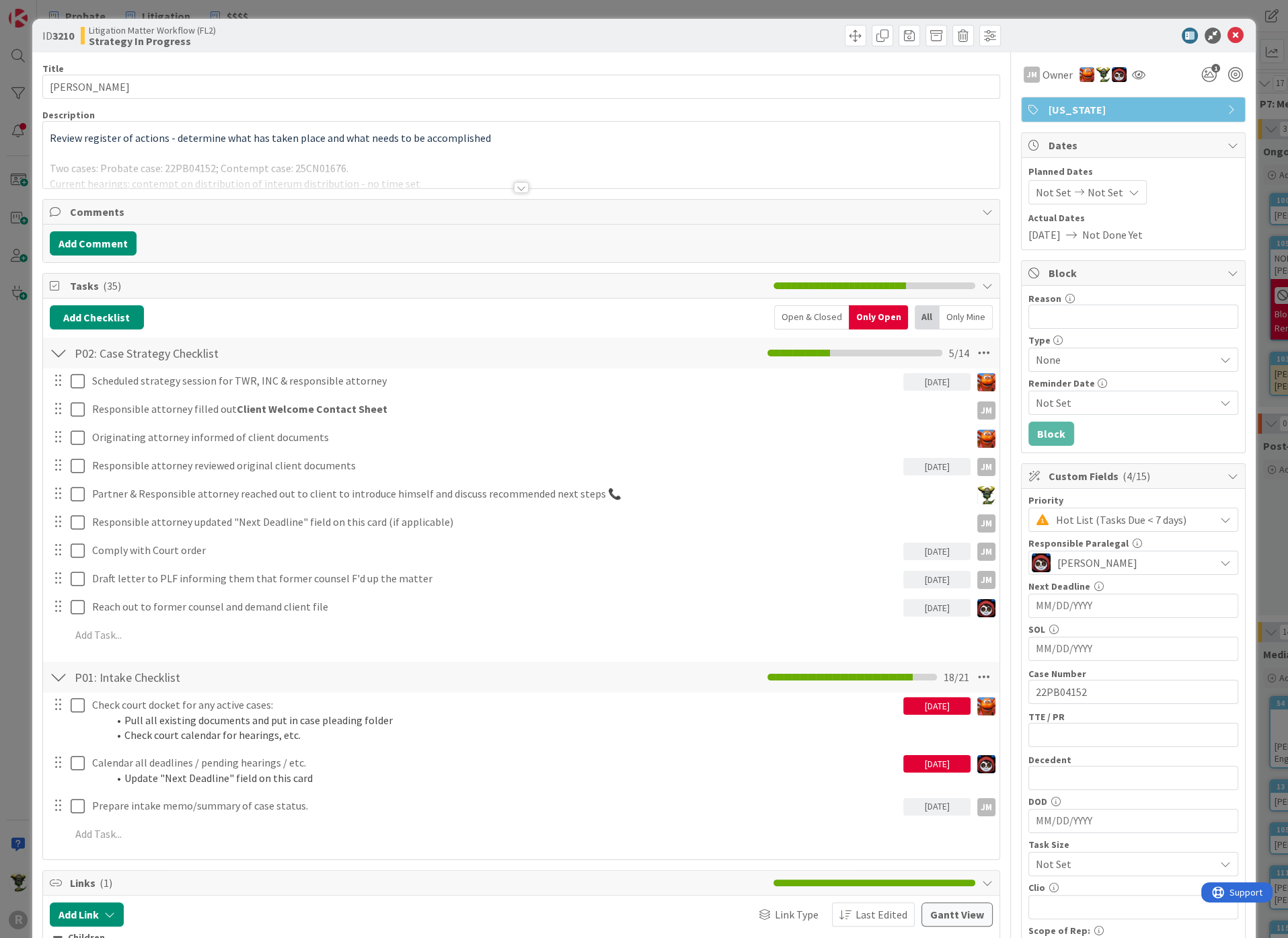
drag, startPoint x: 446, startPoint y: 28, endPoint x: 436, endPoint y: 40, distance: 15.6
click at [445, 28] on div "Litigation Matter Workflow (FL2) Strategy In Progress" at bounding box center [299, 36] width 438 height 21
click at [521, 185] on div at bounding box center [521, 187] width 15 height 11
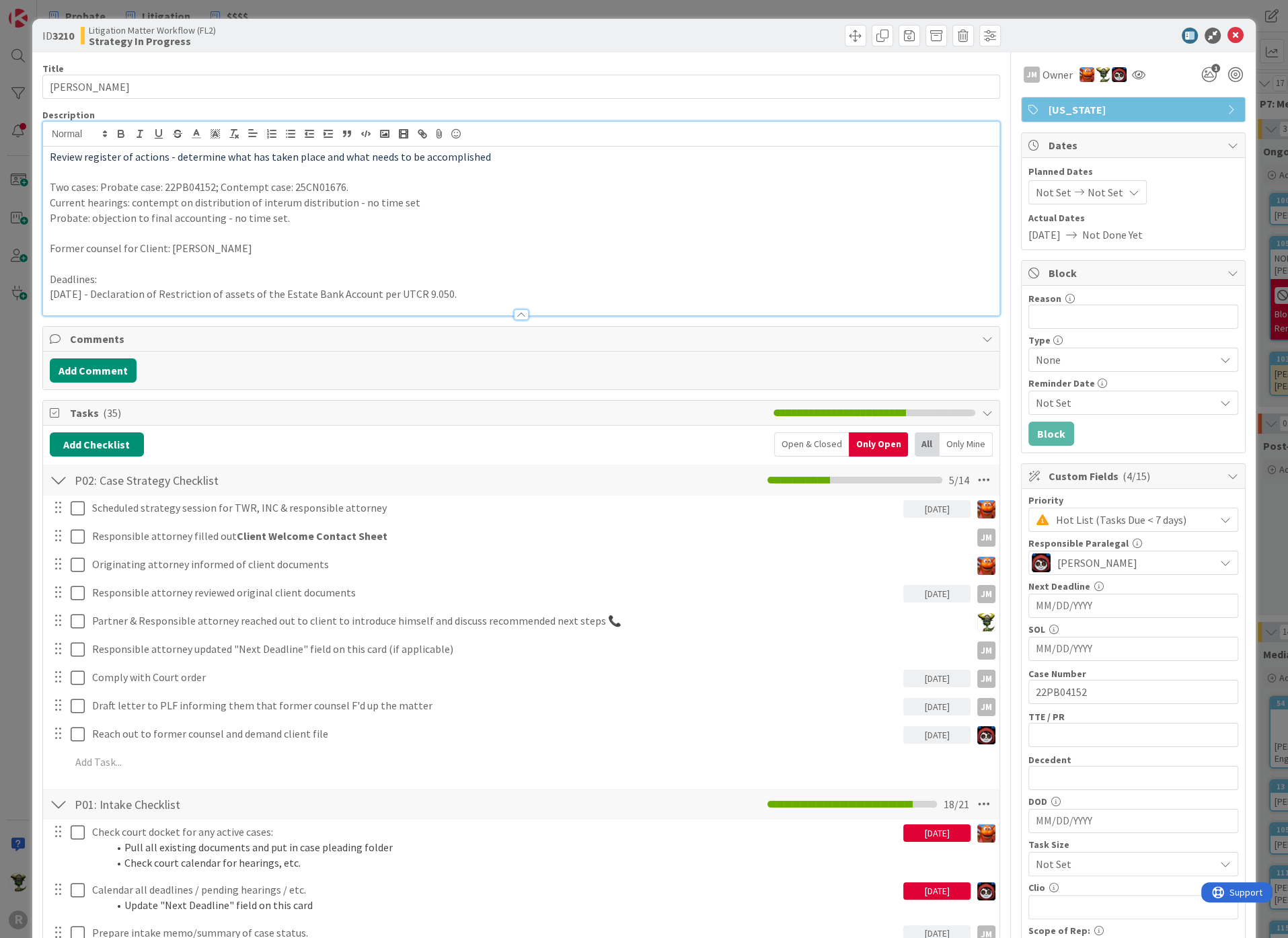
click at [518, 314] on div at bounding box center [521, 314] width 15 height 11
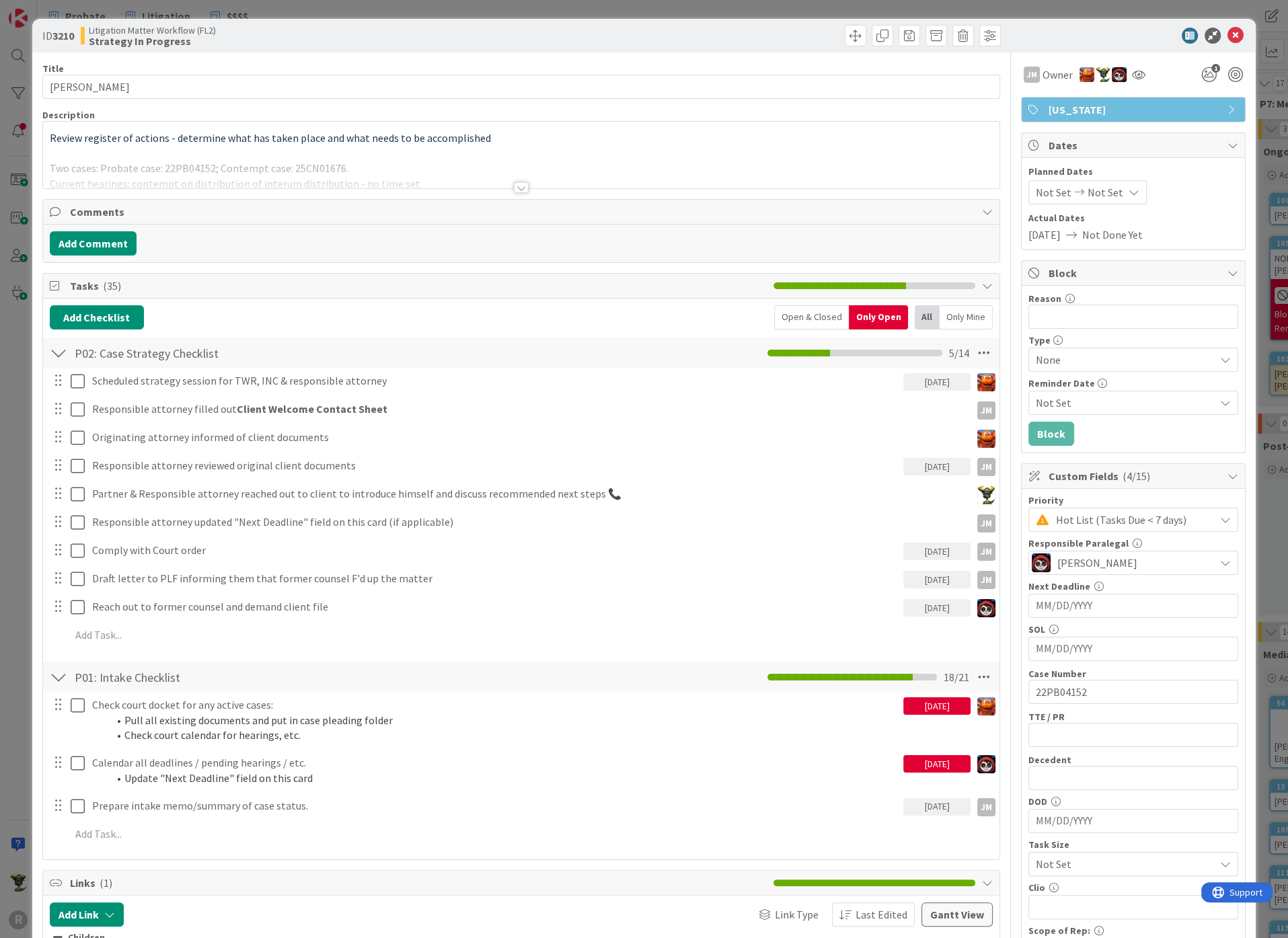
click at [597, 59] on div "Title 15 / 128 LINDBECK, Lance Description Review register of actions - determi…" at bounding box center [521, 788] width 958 height 1472
click at [1228, 36] on icon at bounding box center [1236, 36] width 16 height 16
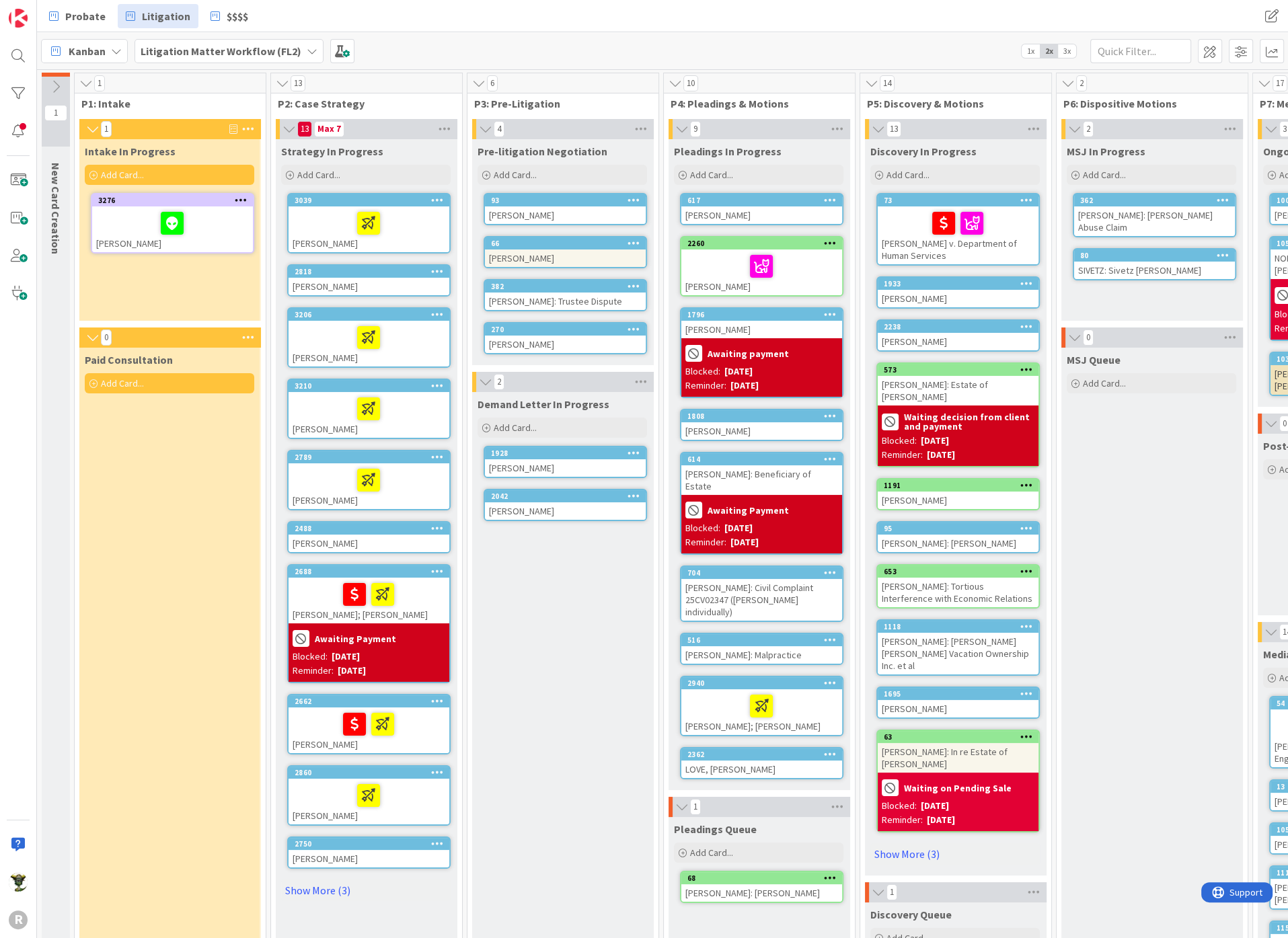
click at [550, 657] on div "Demand Letter In Progress Add Card... 1928 CODIGA, Julie 2042 HITZ, Margaret" at bounding box center [561, 819] width 180 height 855
click at [74, 436] on div "1 P1: Intake 1 Intake In Progress Add Card... 3276 LONG, Kimberly 0 Paid Consul…" at bounding box center [170, 664] width 193 height 1182
click at [134, 258] on div "Intake In Progress Add Card... 3276 LONG, Kimberly" at bounding box center [169, 230] width 180 height 181
click at [155, 620] on div "Paid Consultation Add Card..." at bounding box center [169, 797] width 180 height 900
click at [511, 52] on div "Kanban Litigation Matter Workflow (FL2) 1x 2x 3x" at bounding box center [663, 51] width 1251 height 37
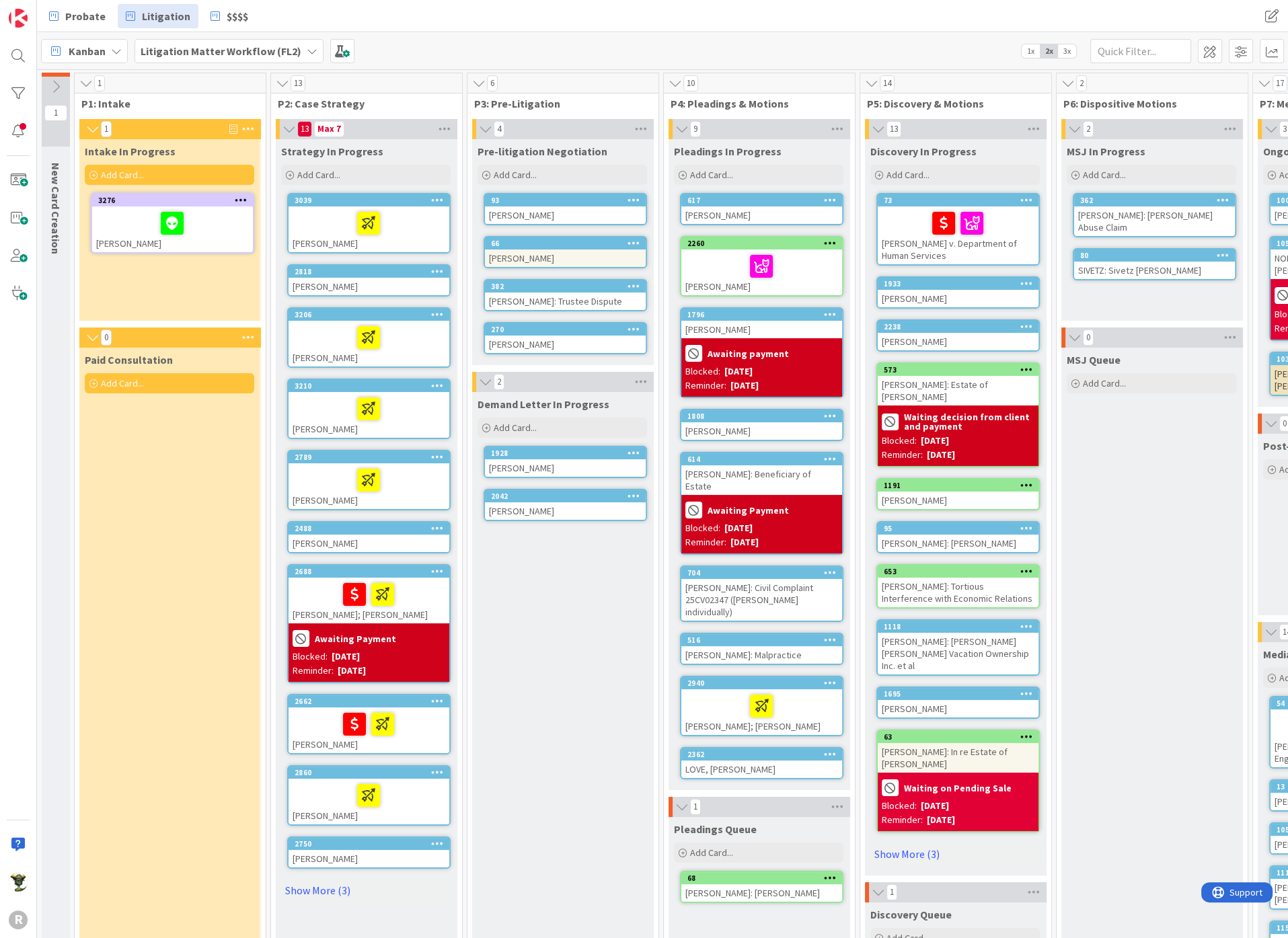
click at [393, 12] on div "Probate Litigation $$$$" at bounding box center [395, 16] width 710 height 24
